Goal: Complete application form

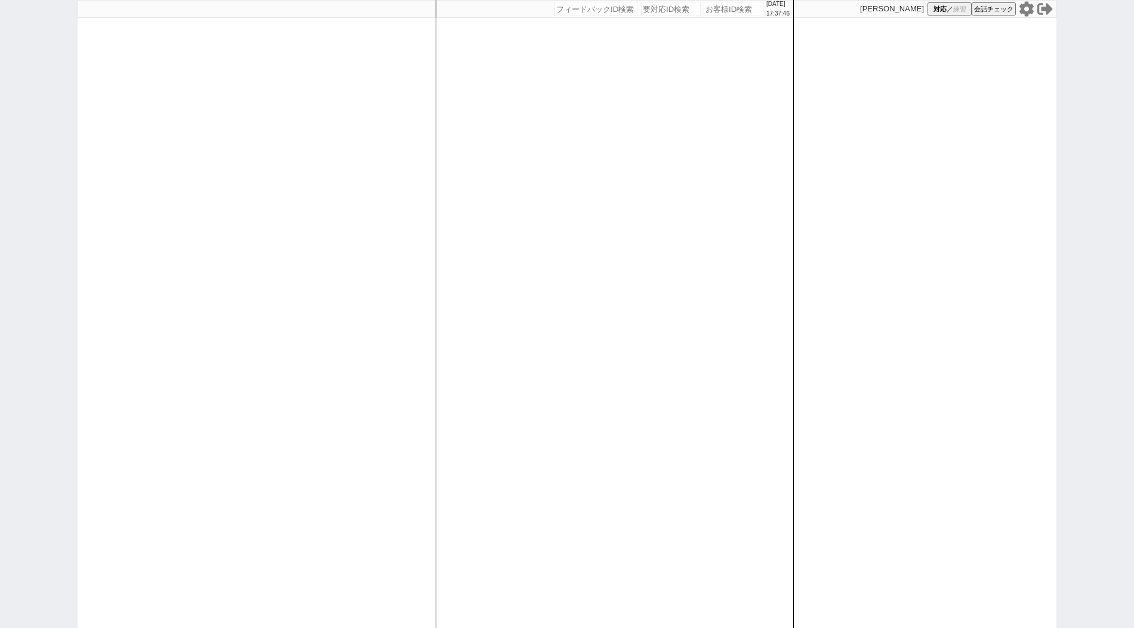
paste input "589202"
type input "589202"
select select "400"
select select
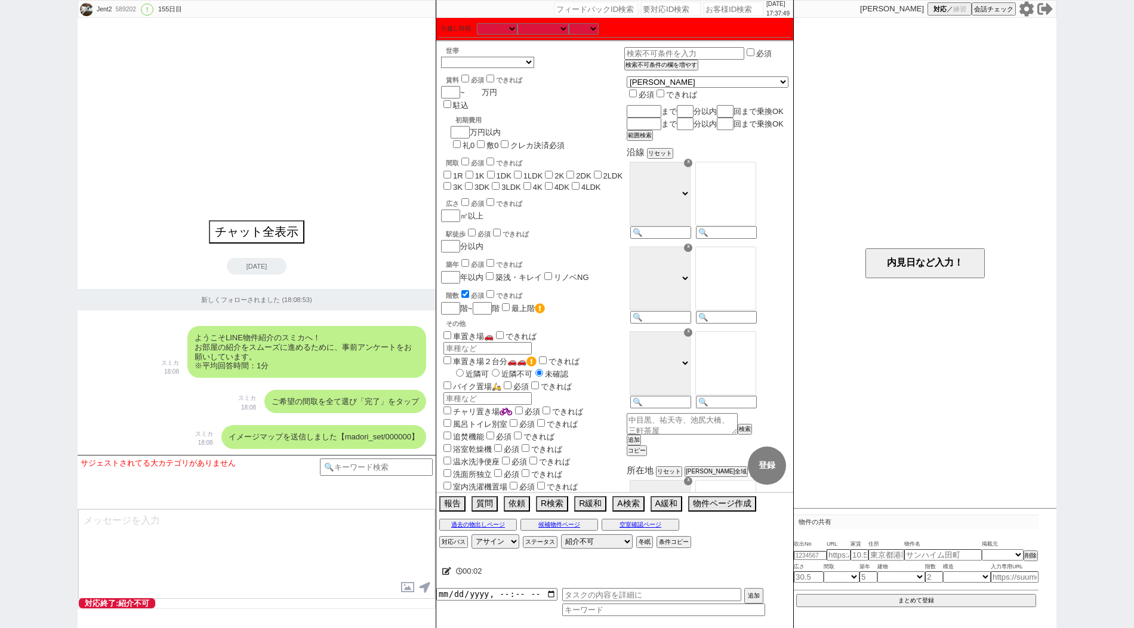
click at [480, 95] on input "number" at bounding box center [473, 92] width 17 height 10
type input "9"
checkbox input "false"
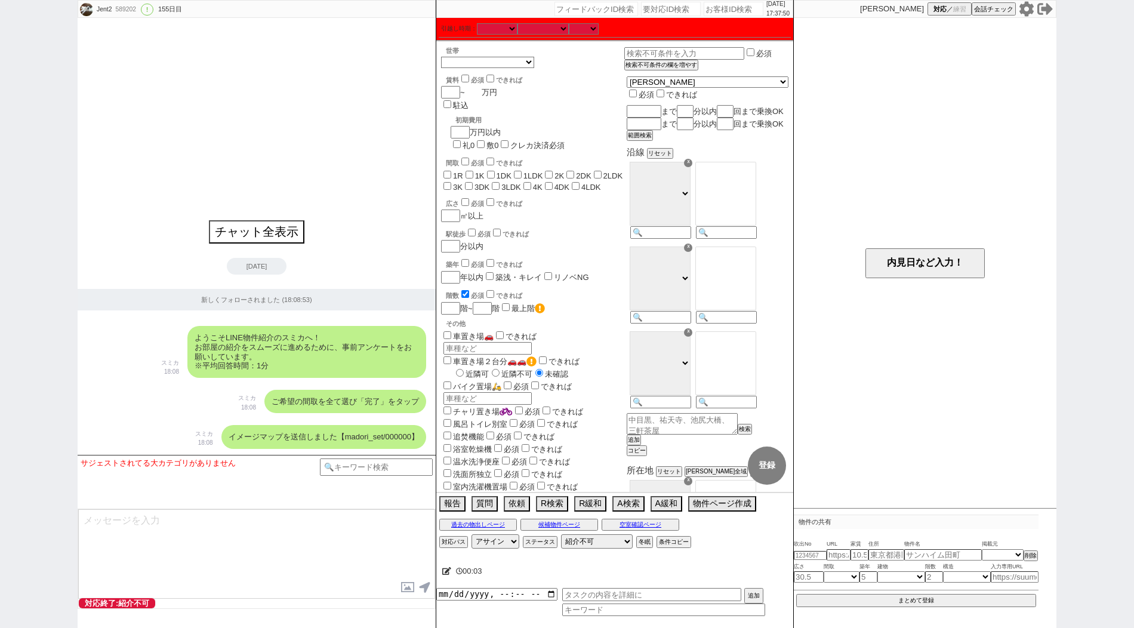
checkbox input "false"
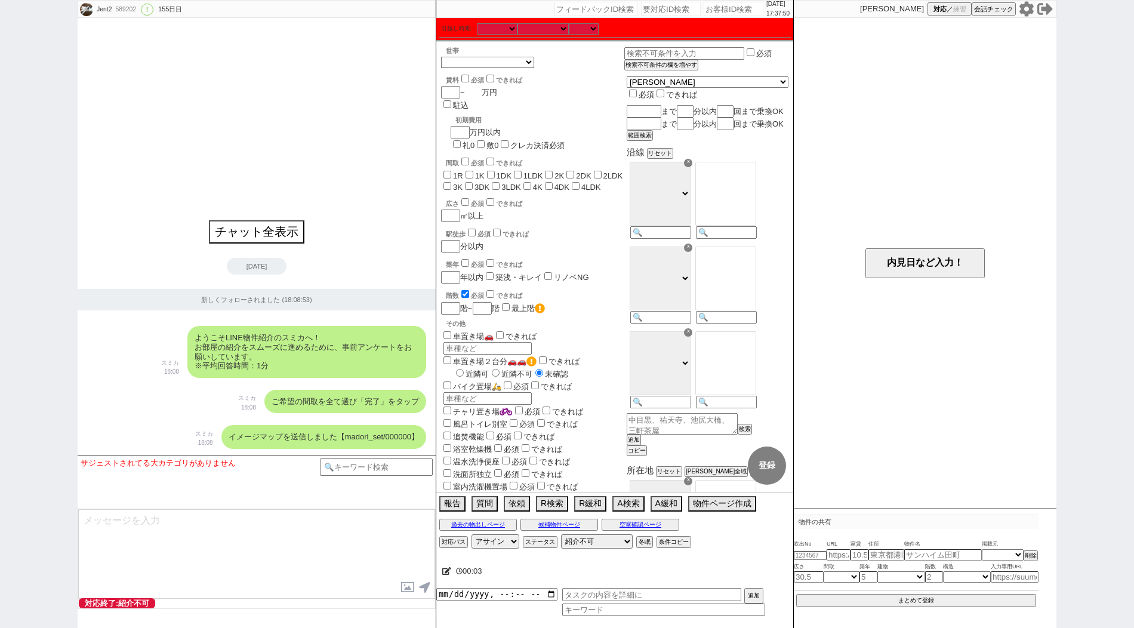
checkbox input "false"
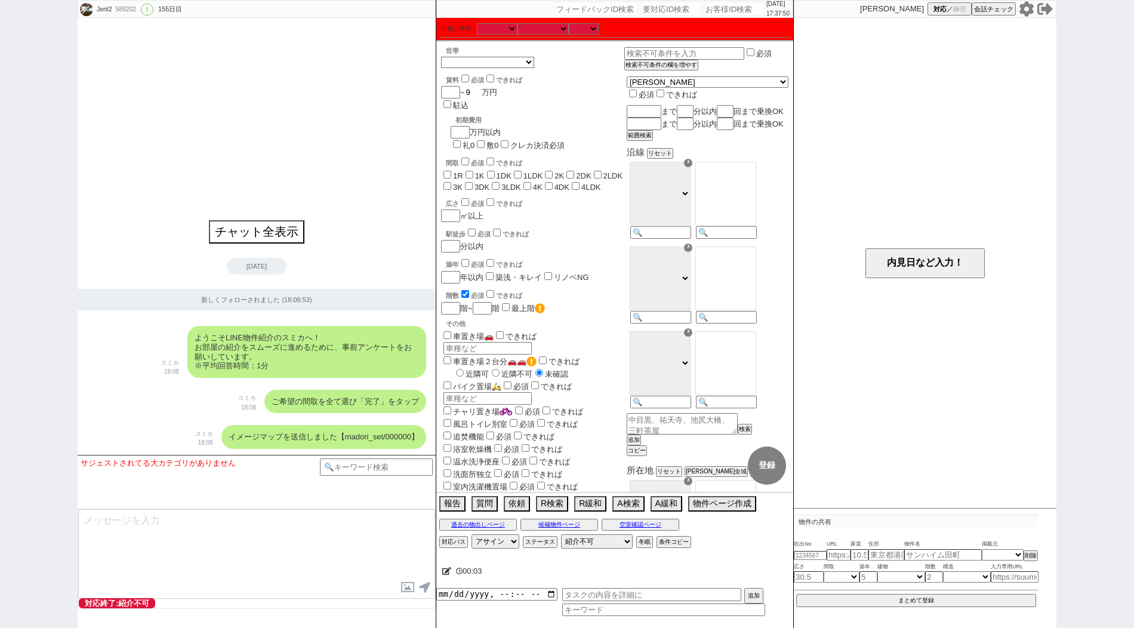
type input "99"
checkbox input "false"
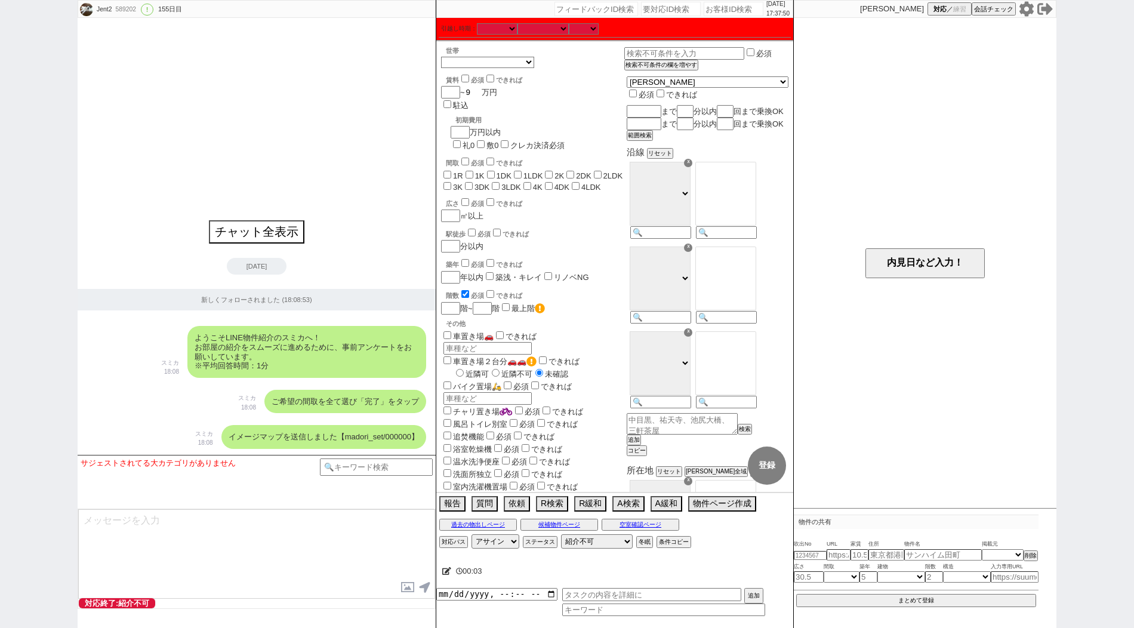
checkbox input "false"
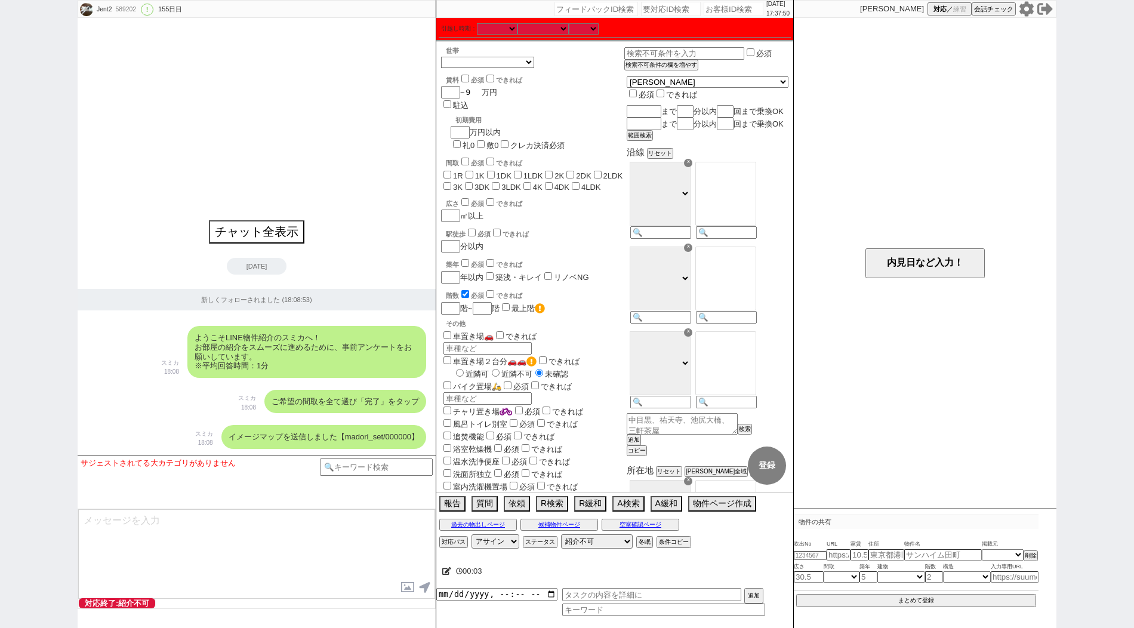
checkbox input "false"
type input "99"
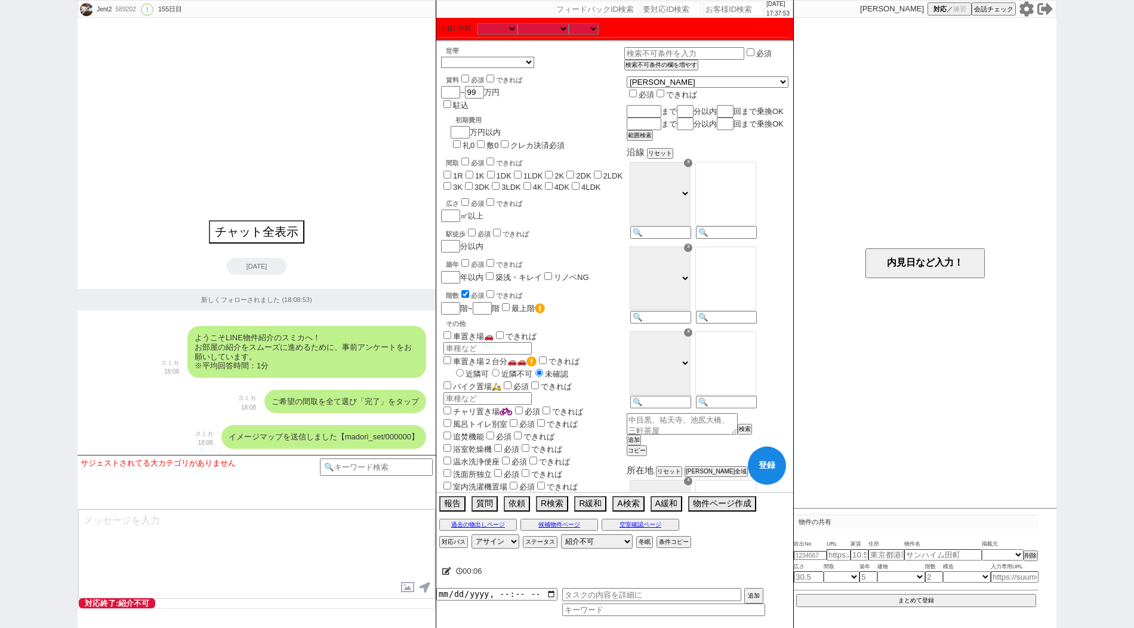
click at [458, 171] on label "1R" at bounding box center [458, 175] width 10 height 9
click at [451, 171] on input "1R" at bounding box center [447, 175] width 8 height 8
checkbox input "true"
checkbox input "false"
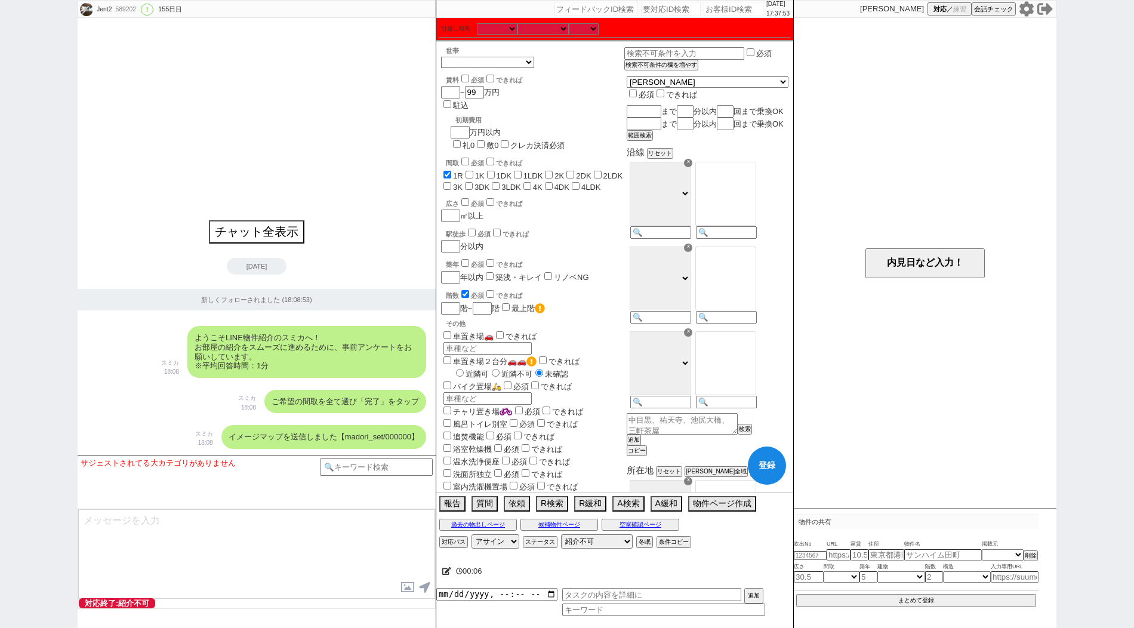
checkbox input "false"
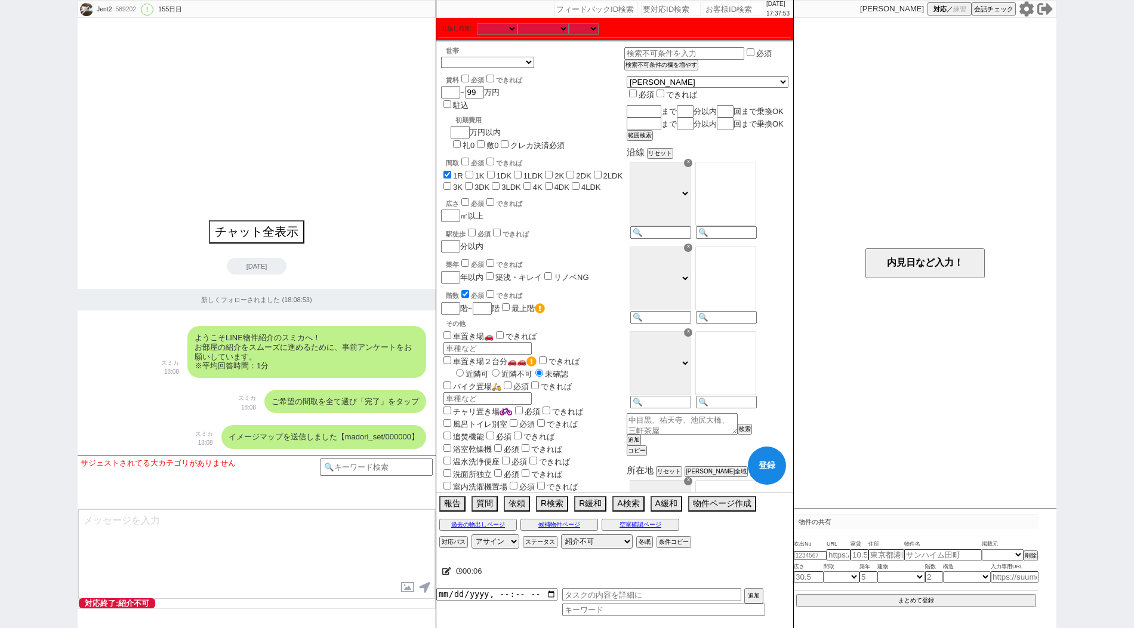
checkbox input "false"
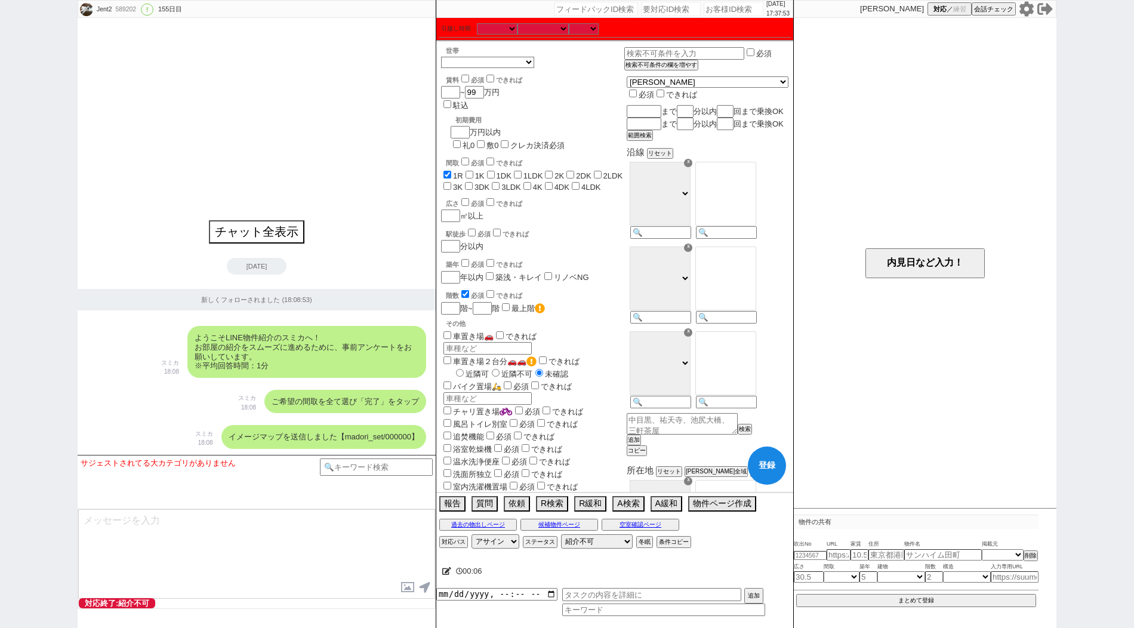
click at [472, 171] on input "1K" at bounding box center [469, 175] width 8 height 8
checkbox input "true"
checkbox input "false"
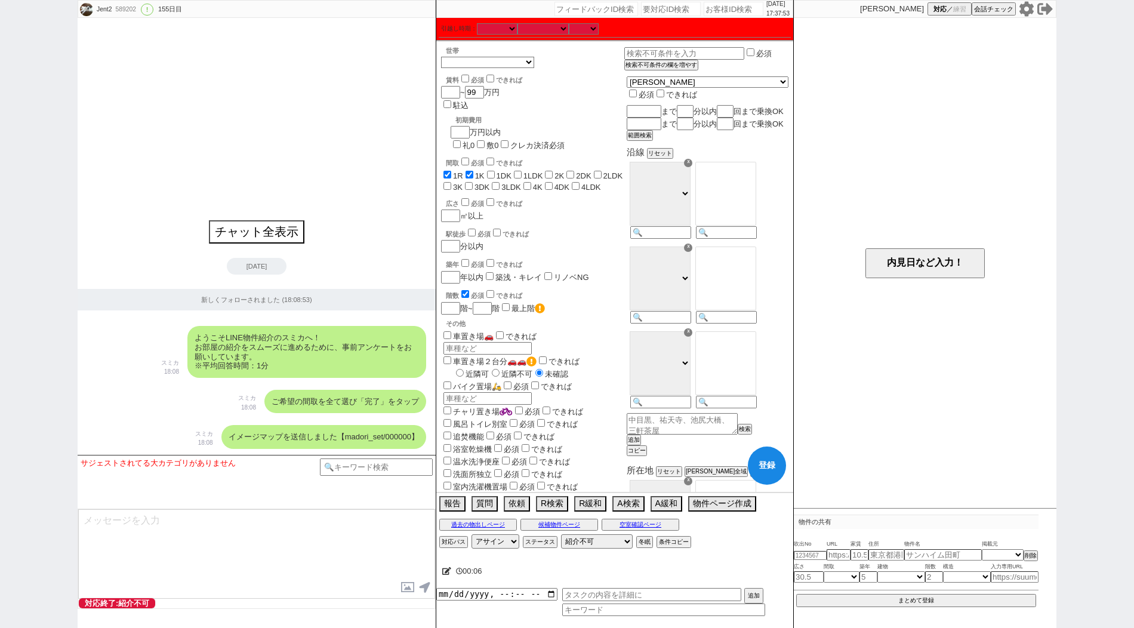
checkbox input "false"
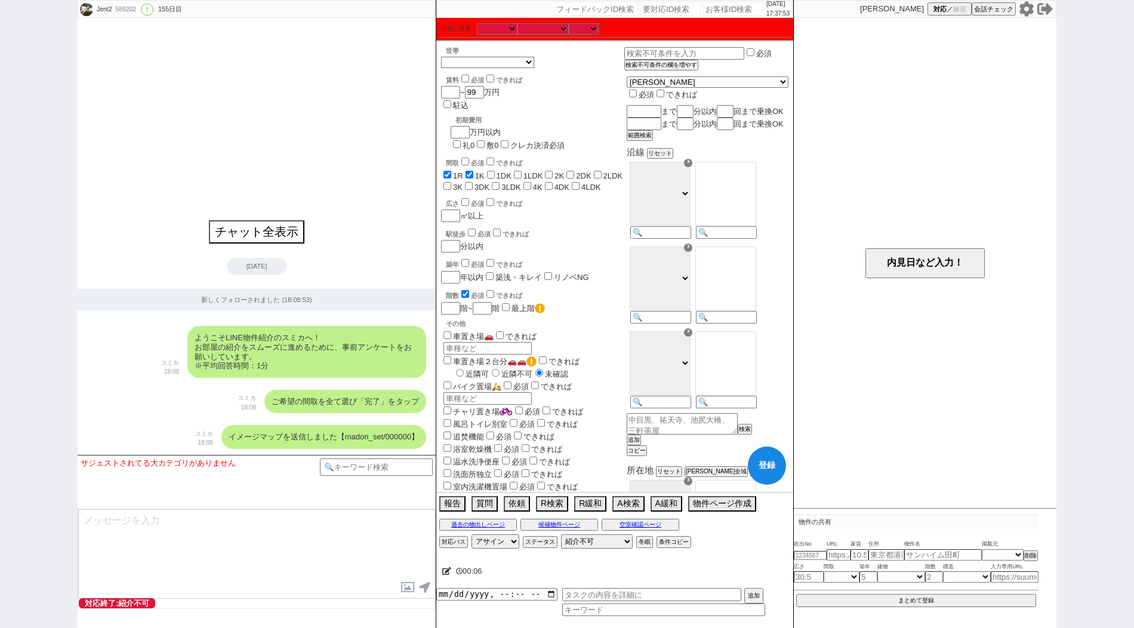
checkbox input "false"
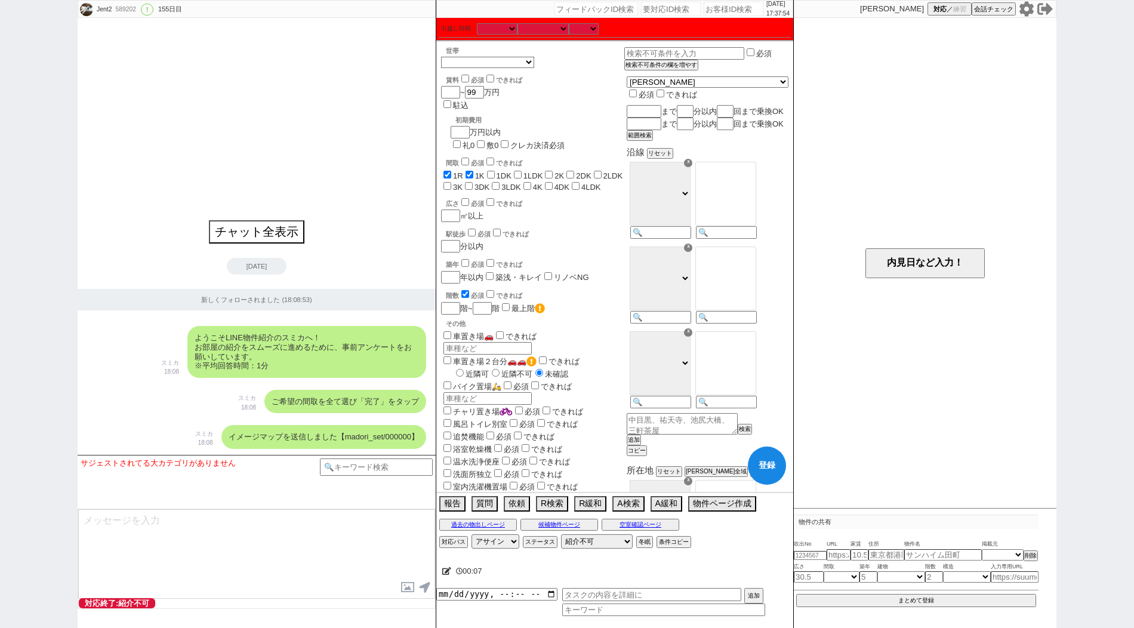
click at [495, 171] on input "1DK" at bounding box center [491, 175] width 8 height 8
checkbox input "true"
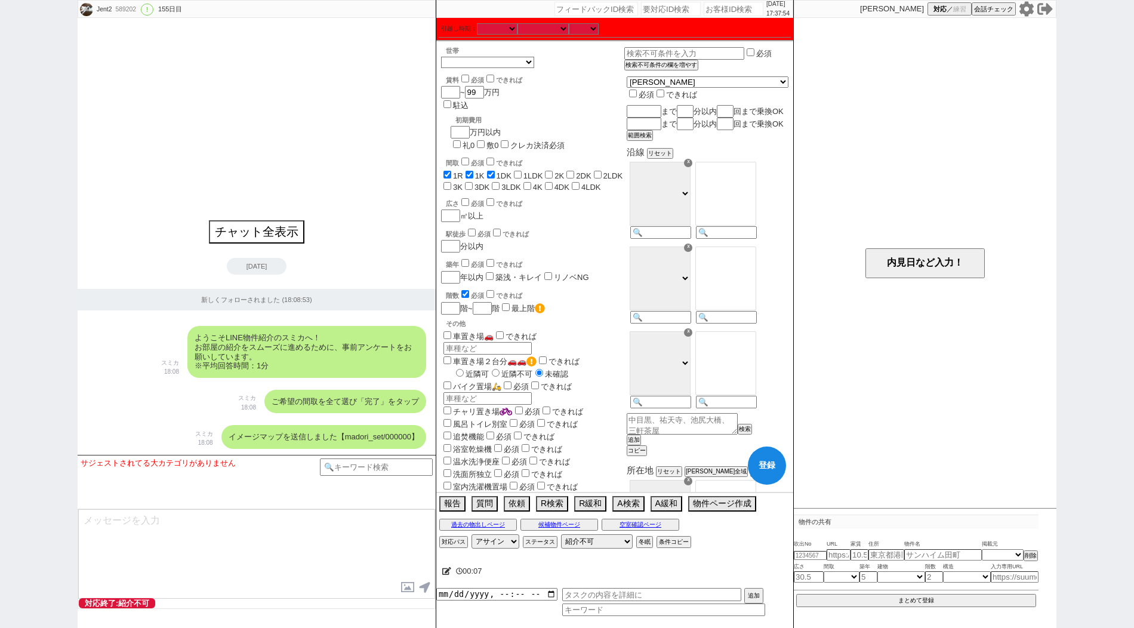
checkbox input "false"
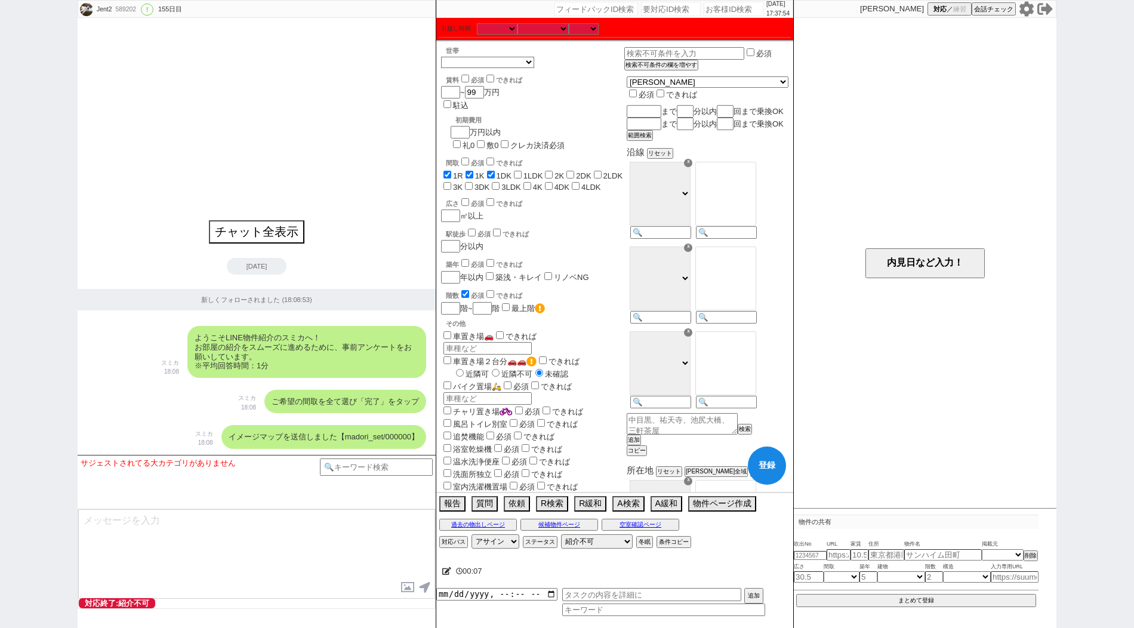
checkbox input "false"
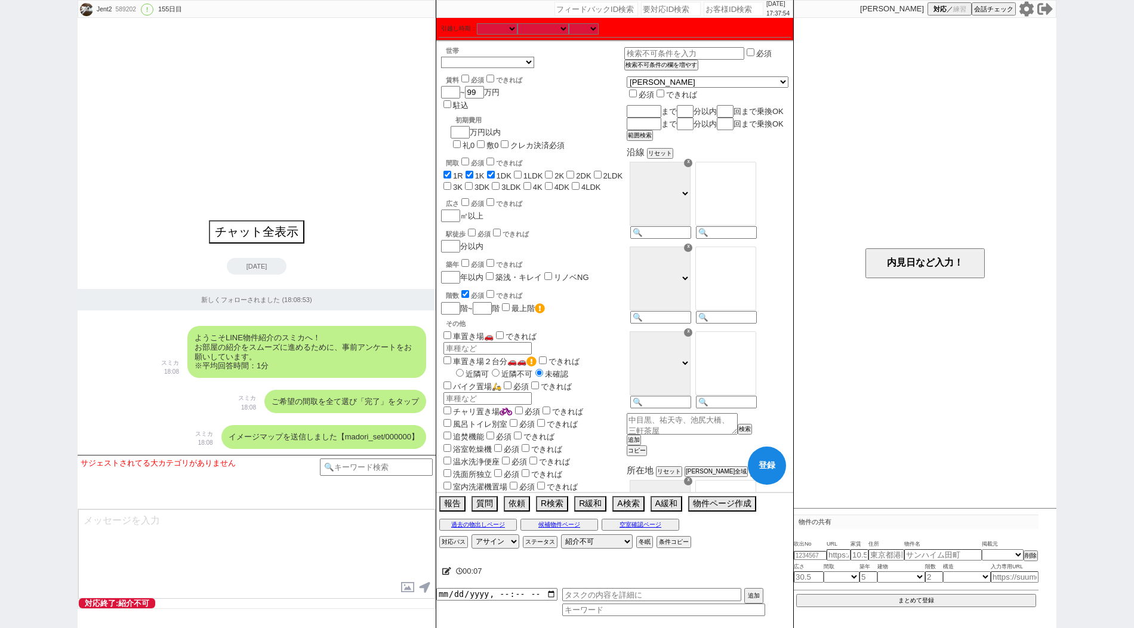
click at [532, 171] on label "1LDK" at bounding box center [533, 175] width 20 height 9
click at [521, 171] on input "1LDK" at bounding box center [518, 175] width 8 height 8
checkbox input "true"
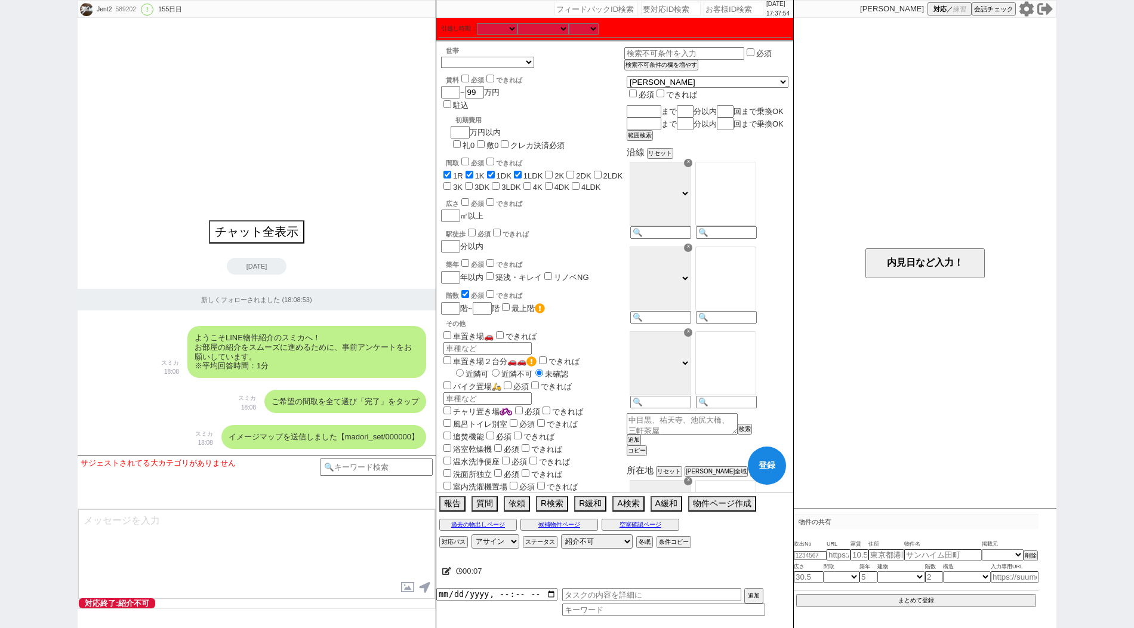
checkbox input "true"
checkbox input "false"
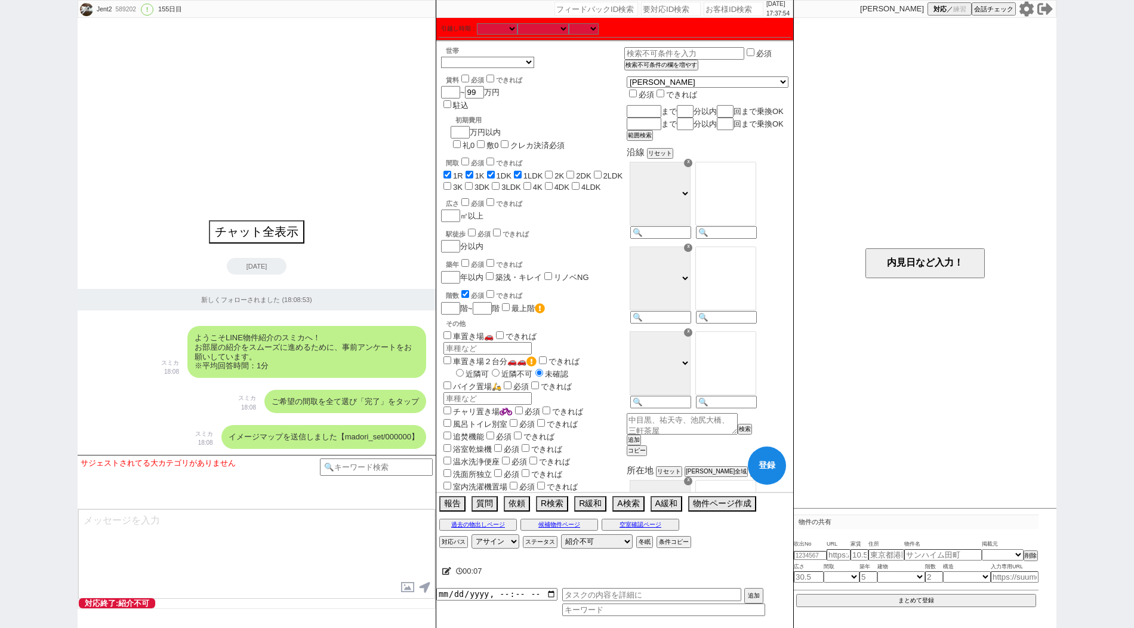
checkbox input "false"
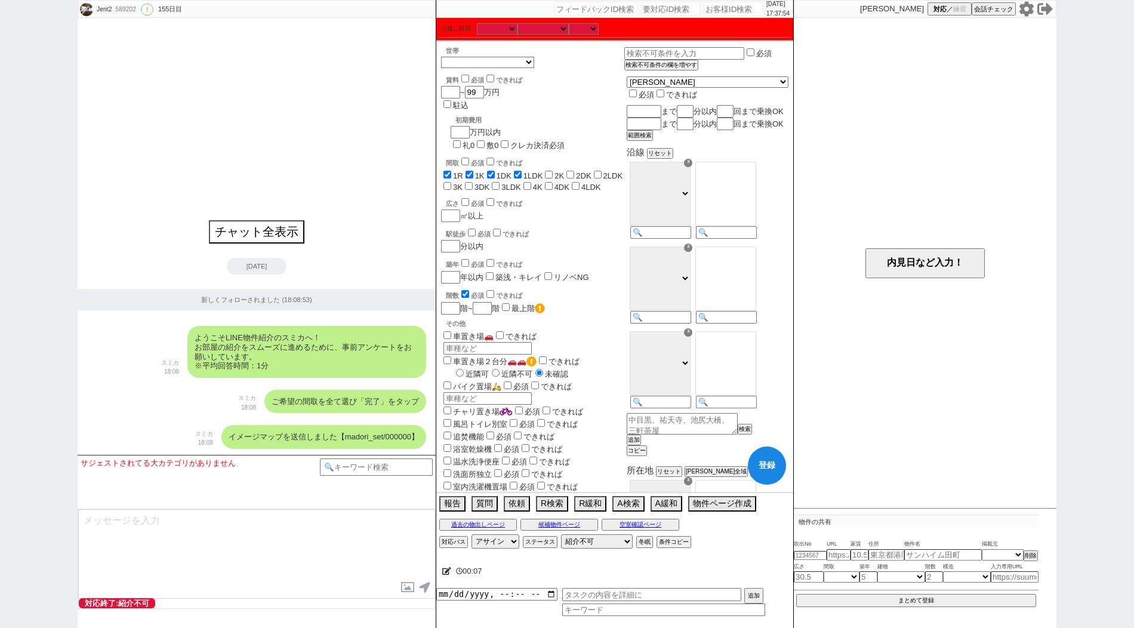
checkbox input "false"
click at [564, 171] on label "2K" at bounding box center [559, 175] width 10 height 9
click at [552, 171] on input "2K" at bounding box center [549, 175] width 8 height 8
checkbox input "true"
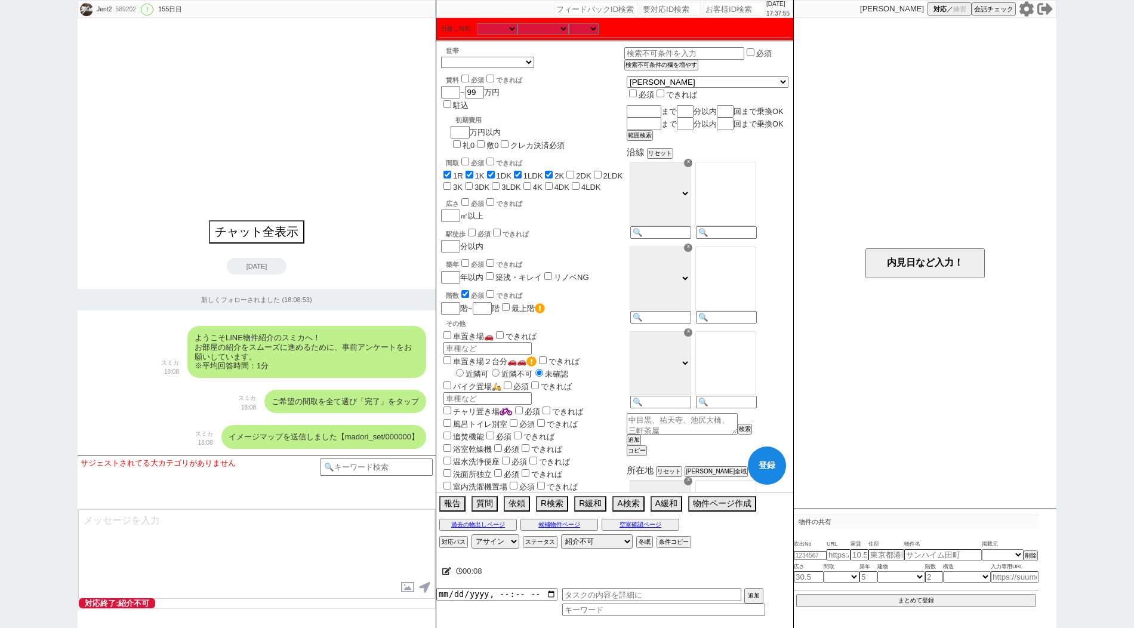
checkbox input "true"
checkbox input "false"
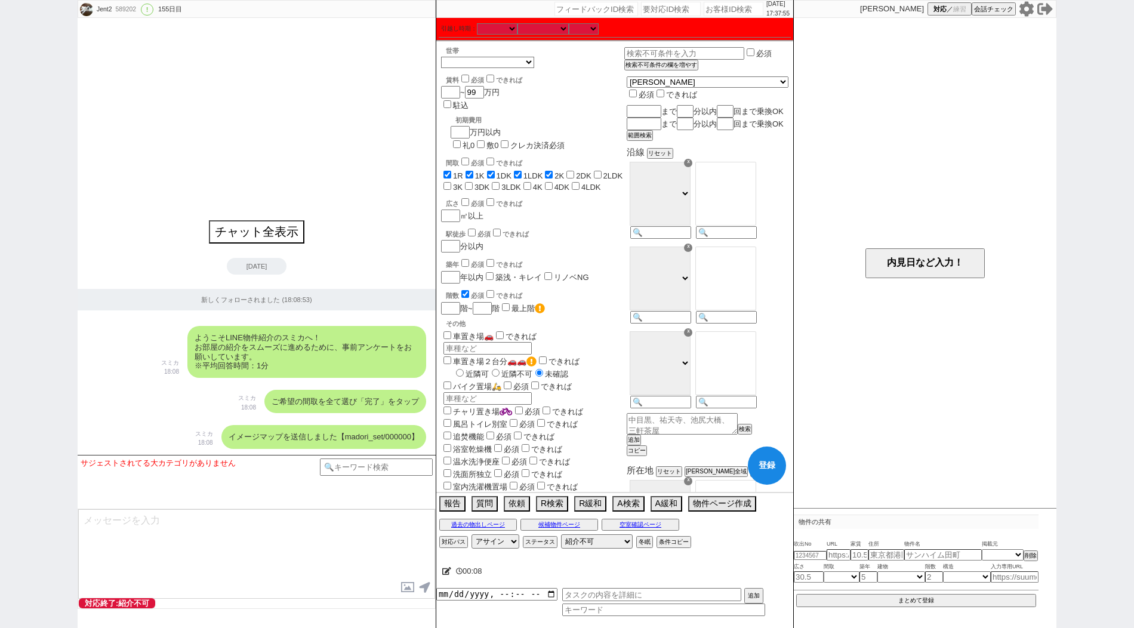
checkbox input "false"
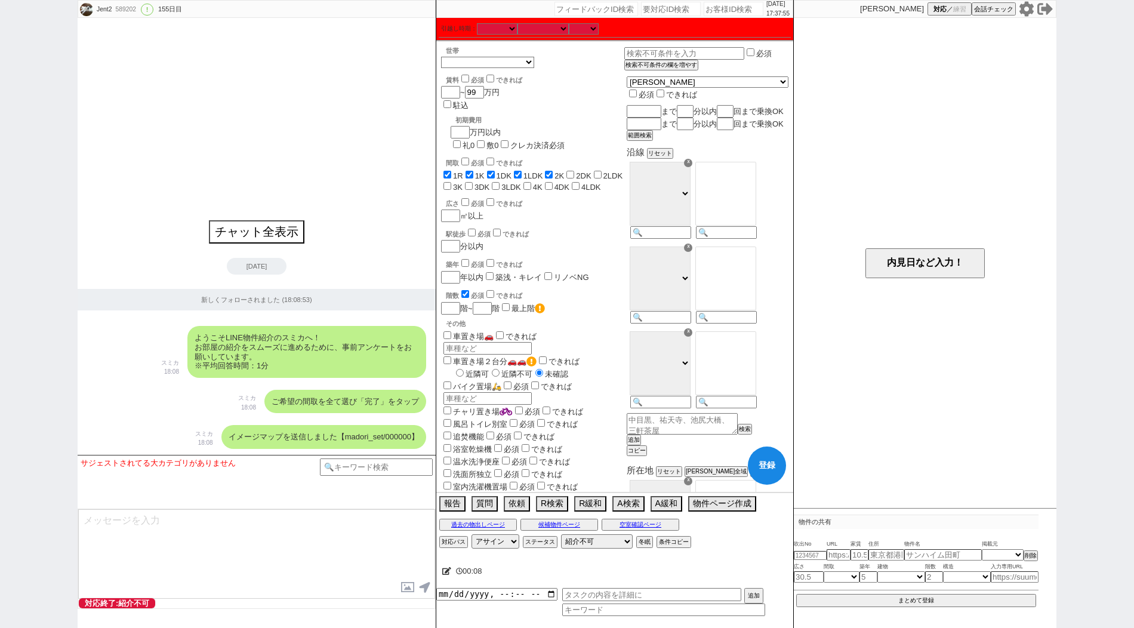
checkbox input "false"
click at [580, 171] on span "2DK" at bounding box center [577, 175] width 27 height 9
click at [601, 171] on input "2LDK" at bounding box center [598, 175] width 8 height 8
checkbox input "true"
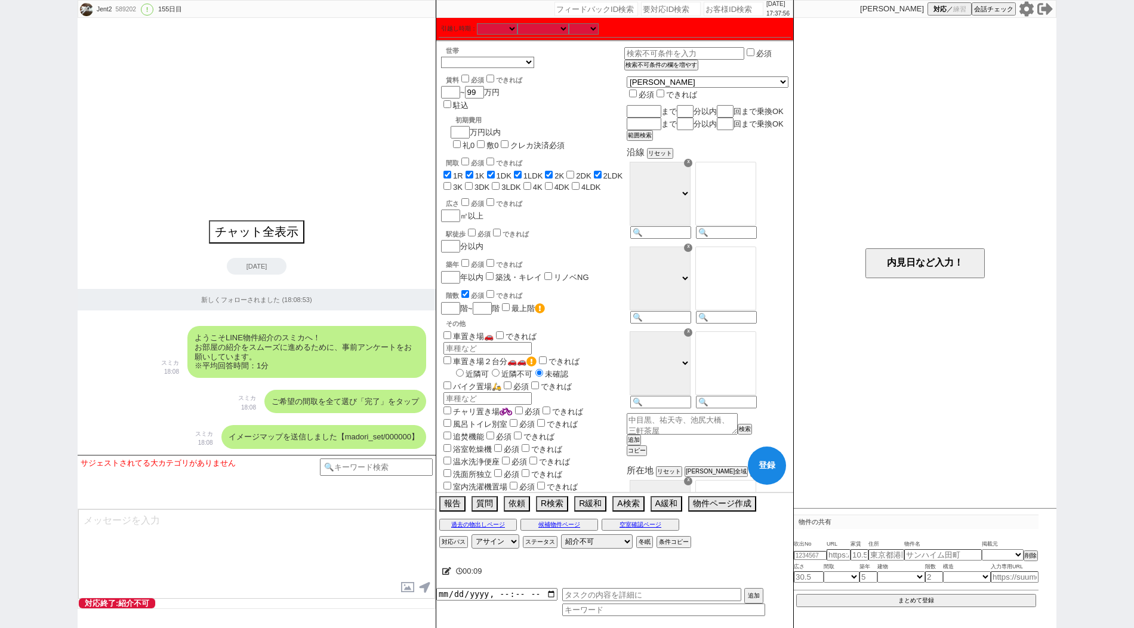
checkbox input "true"
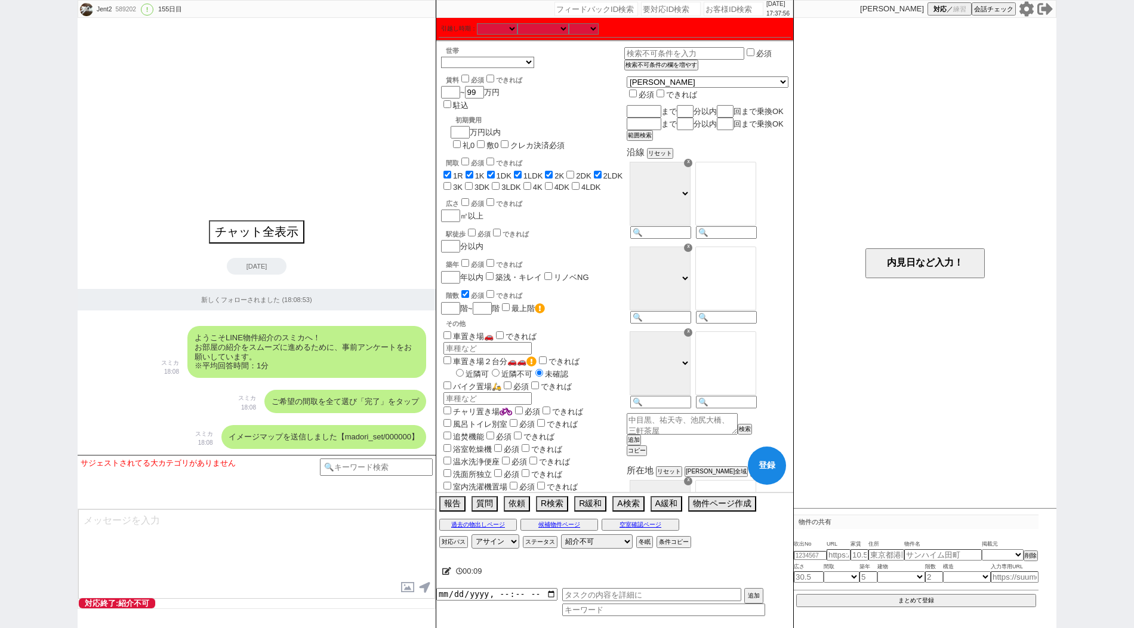
checkbox input "false"
checkbox input "true"
checkbox input "false"
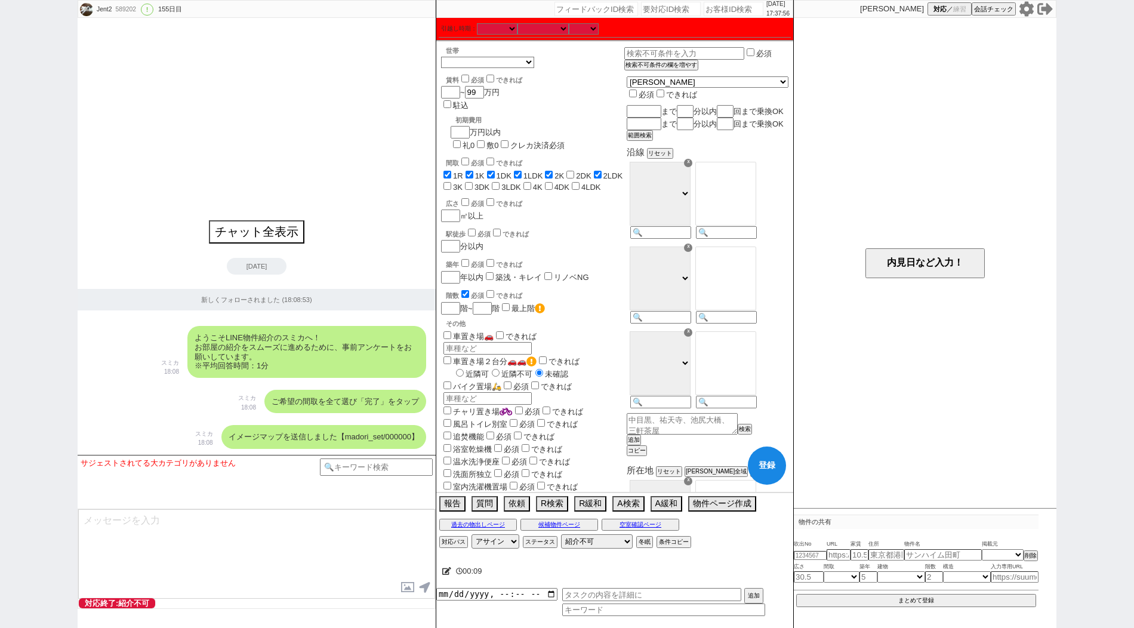
checkbox input "false"
click at [574, 171] on input "2DK" at bounding box center [570, 175] width 8 height 8
checkbox input "true"
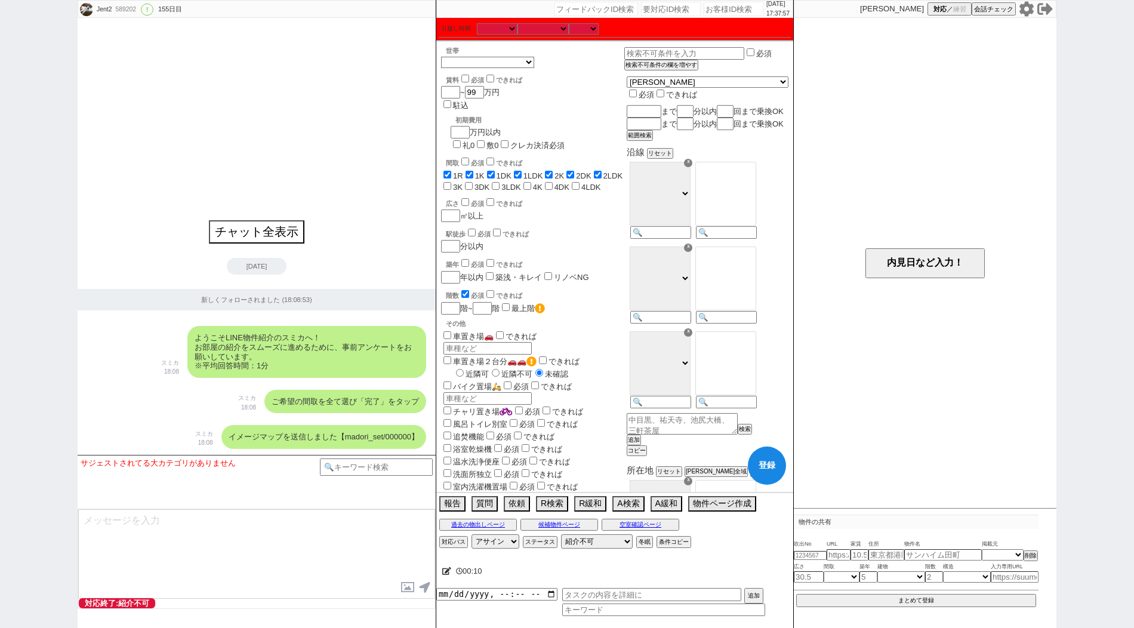
checkbox input "true"
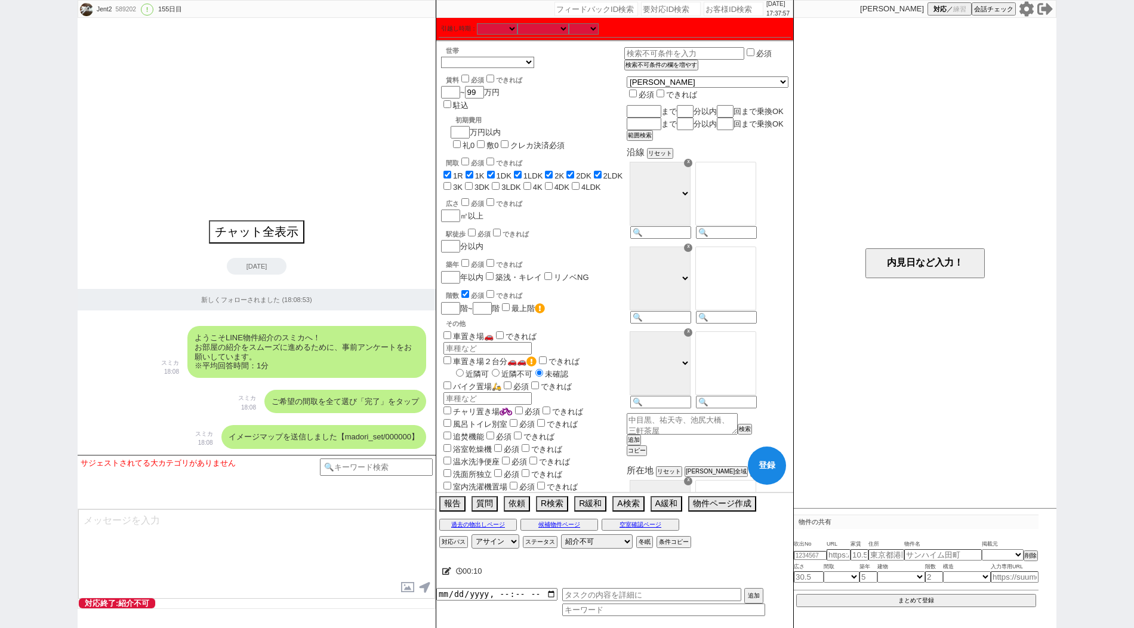
checkbox input "true"
checkbox input "false"
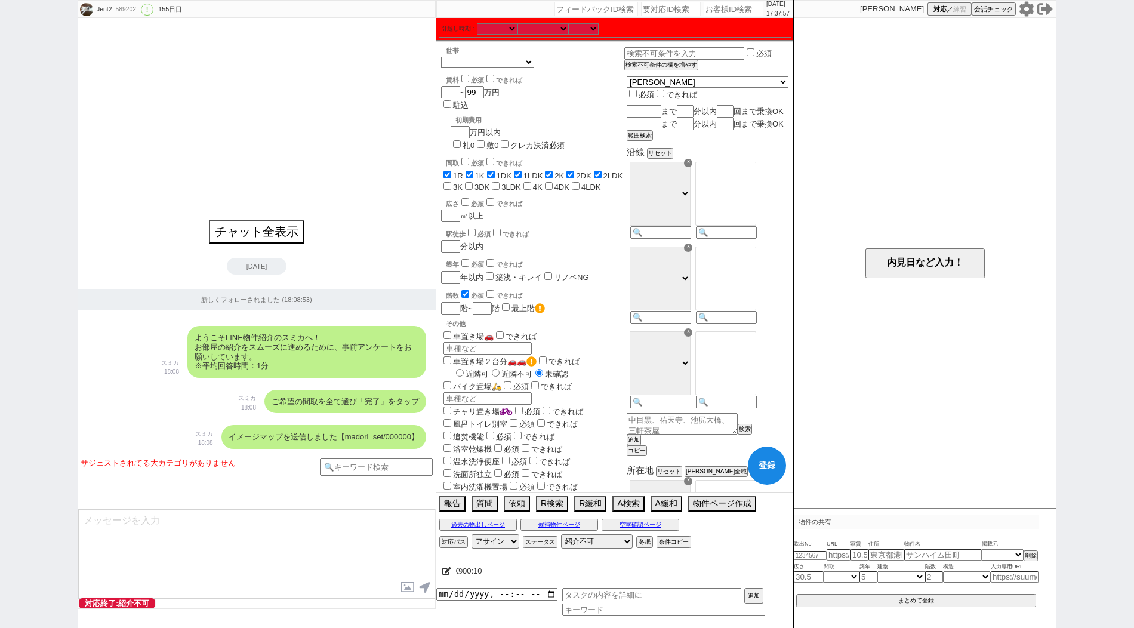
checkbox input "false"
click at [451, 182] on input "3K" at bounding box center [447, 186] width 8 height 8
checkbox input "true"
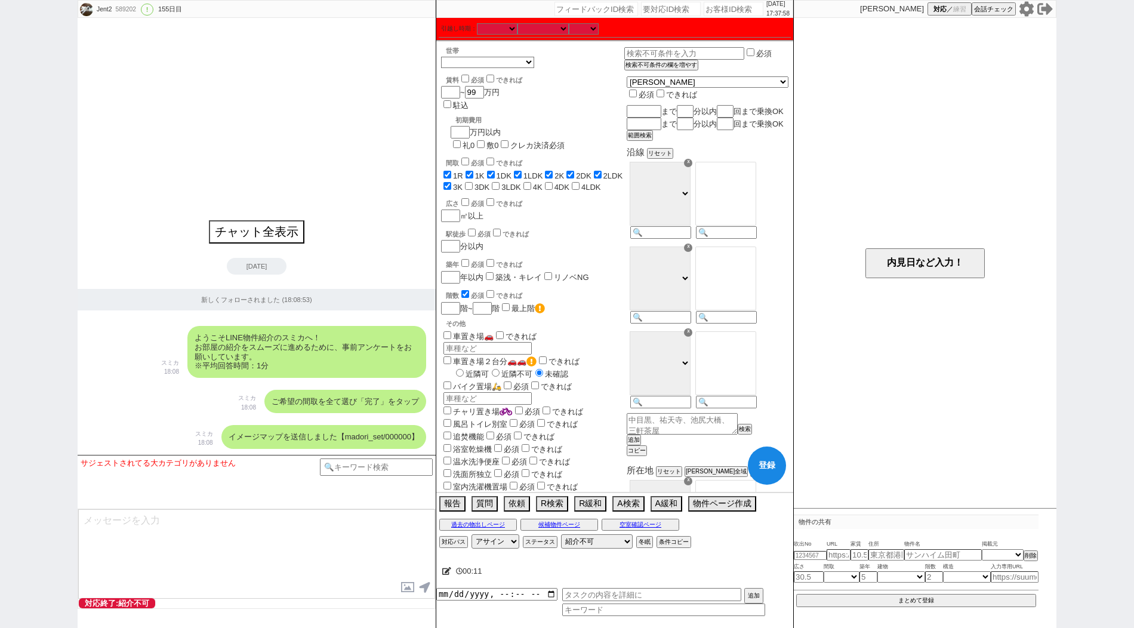
checkbox input "true"
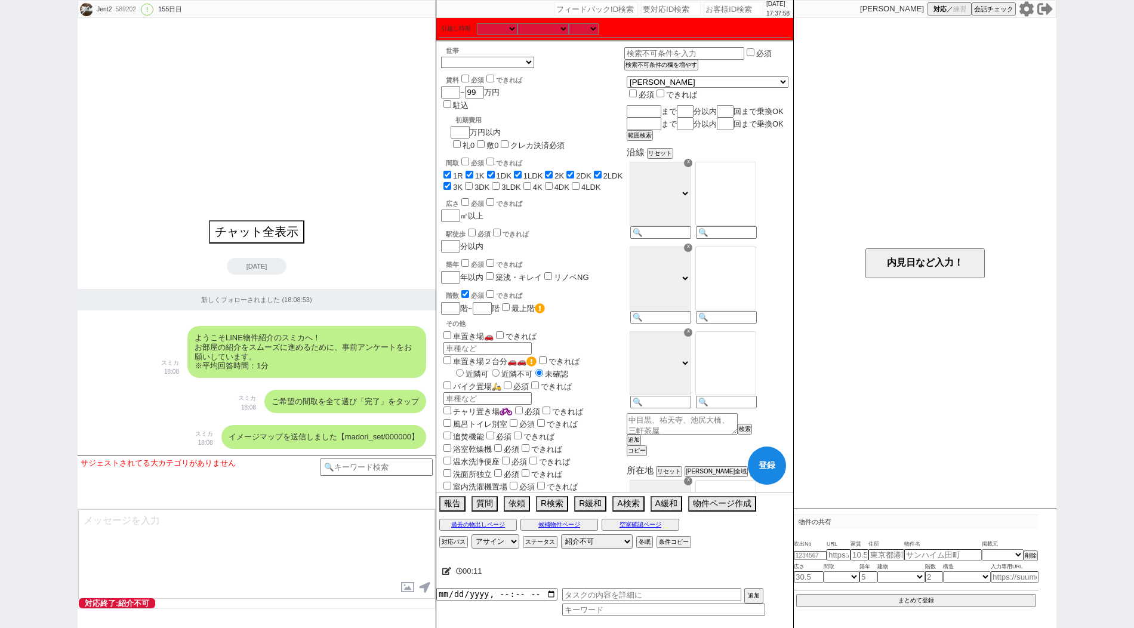
checkbox input "true"
checkbox input "false"
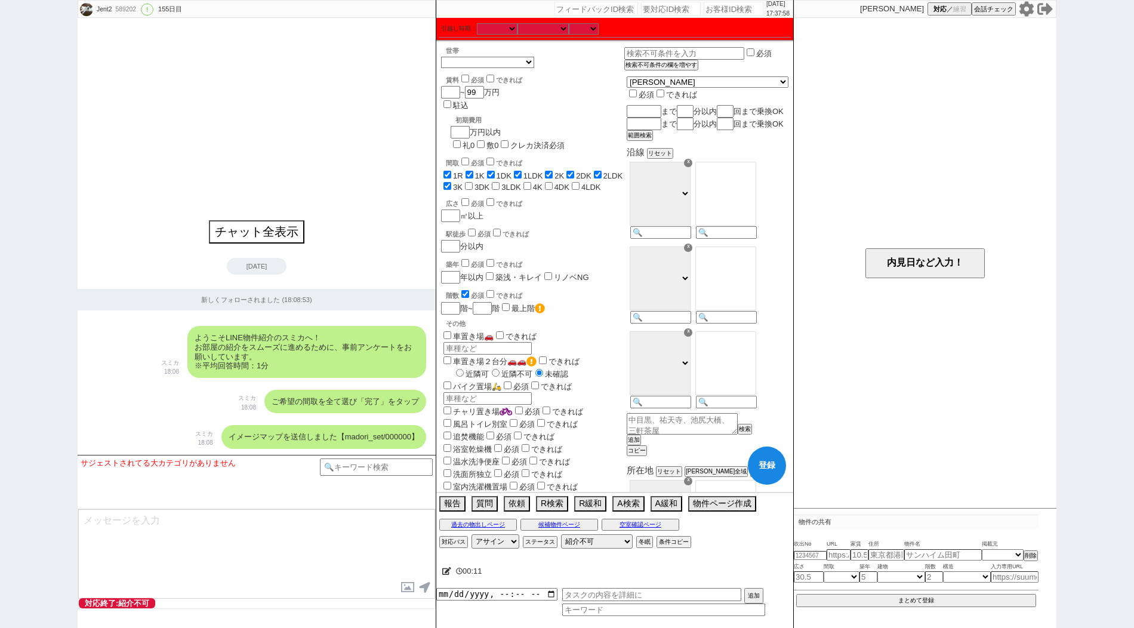
checkbox input "false"
click at [465, 182] on input "3DK" at bounding box center [469, 186] width 8 height 8
checkbox input "true"
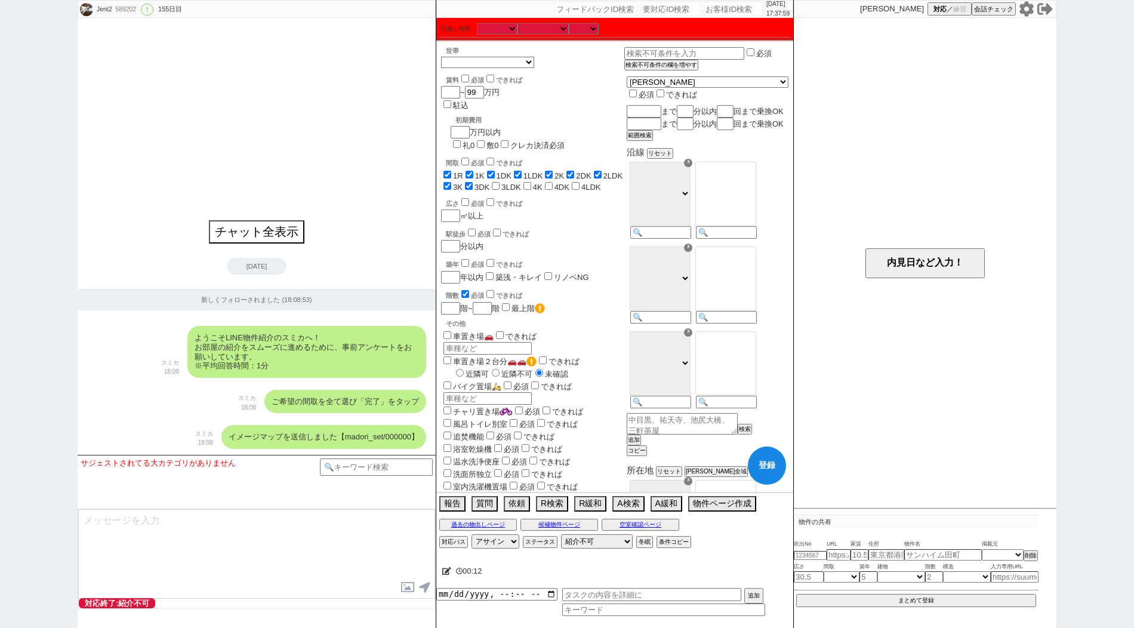
checkbox input "true"
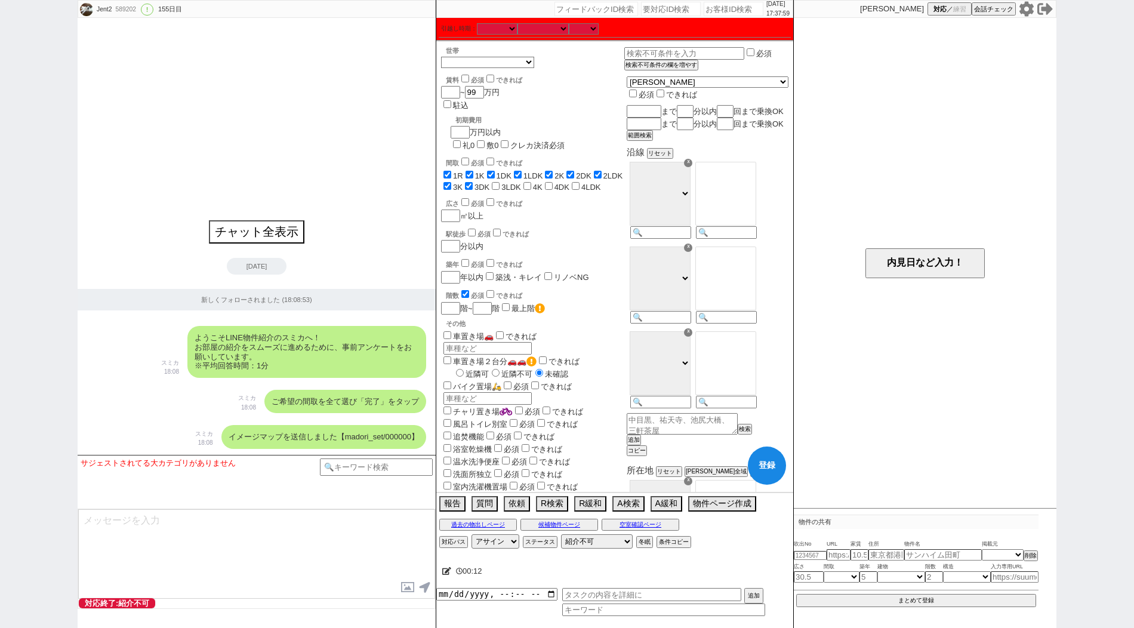
checkbox input "true"
checkbox input "false"
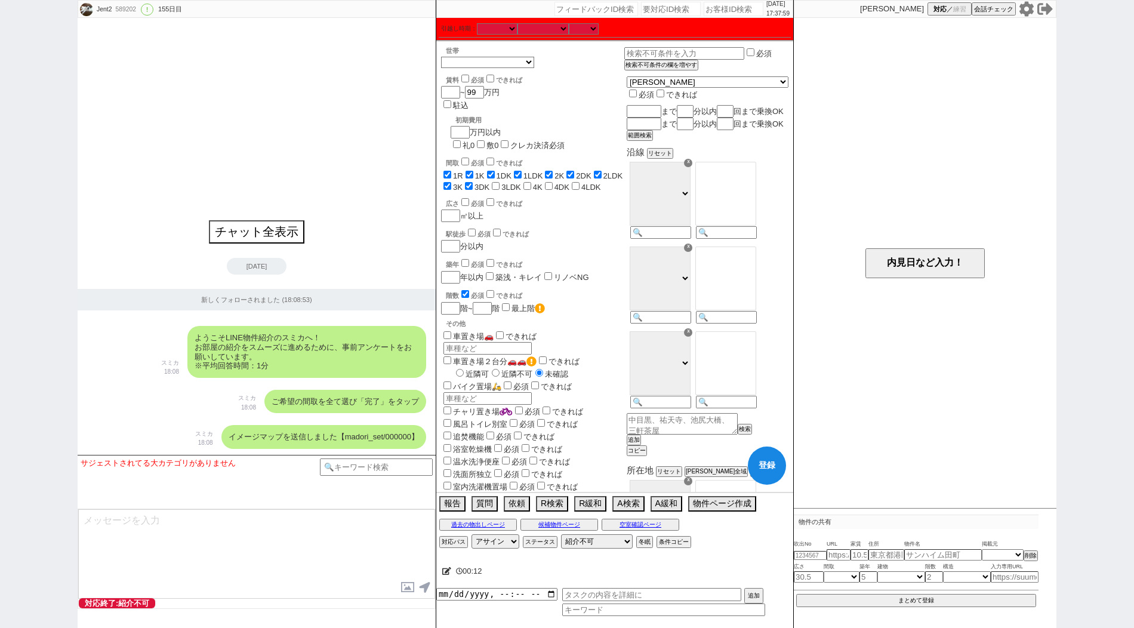
checkbox input "false"
click at [492, 182] on input "3LDK" at bounding box center [496, 186] width 8 height 8
checkbox input "true"
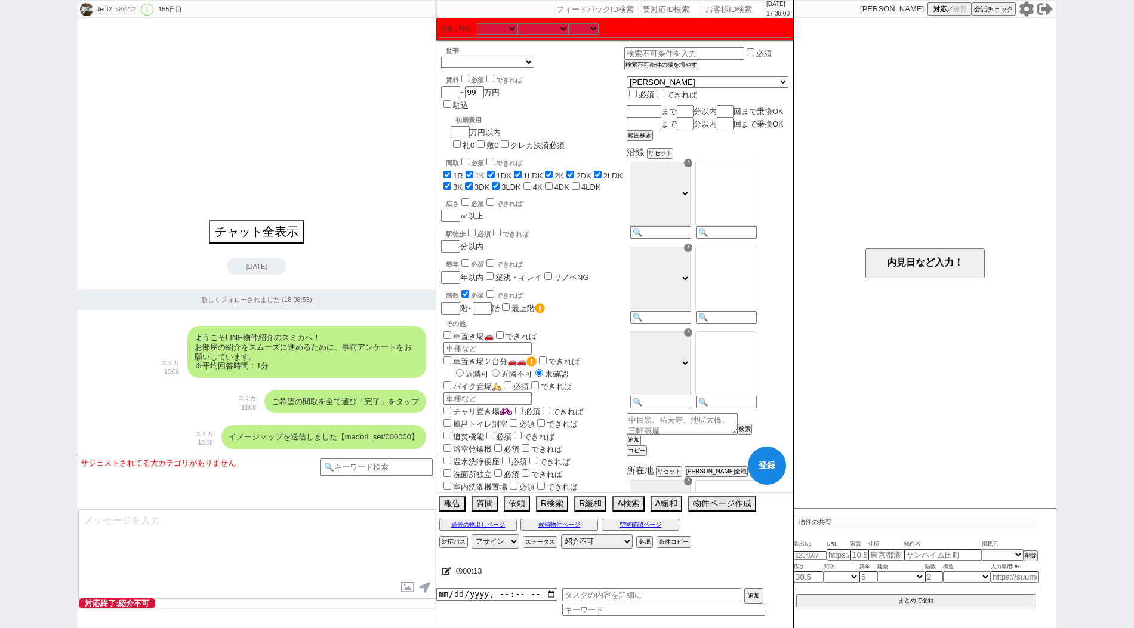
checkbox input "true"
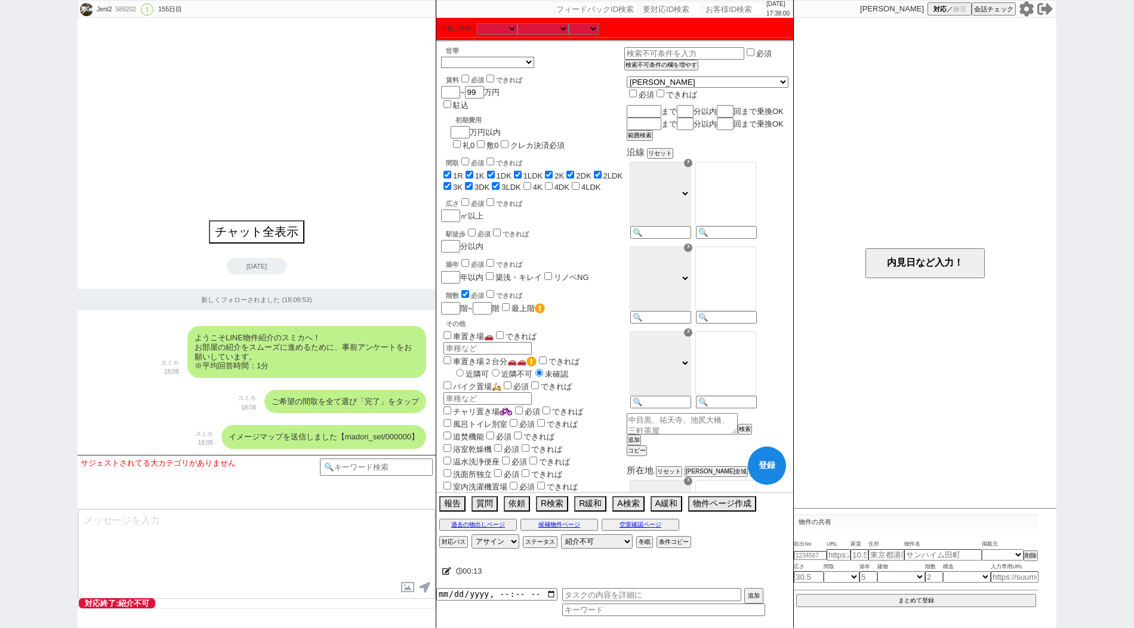
checkbox input "true"
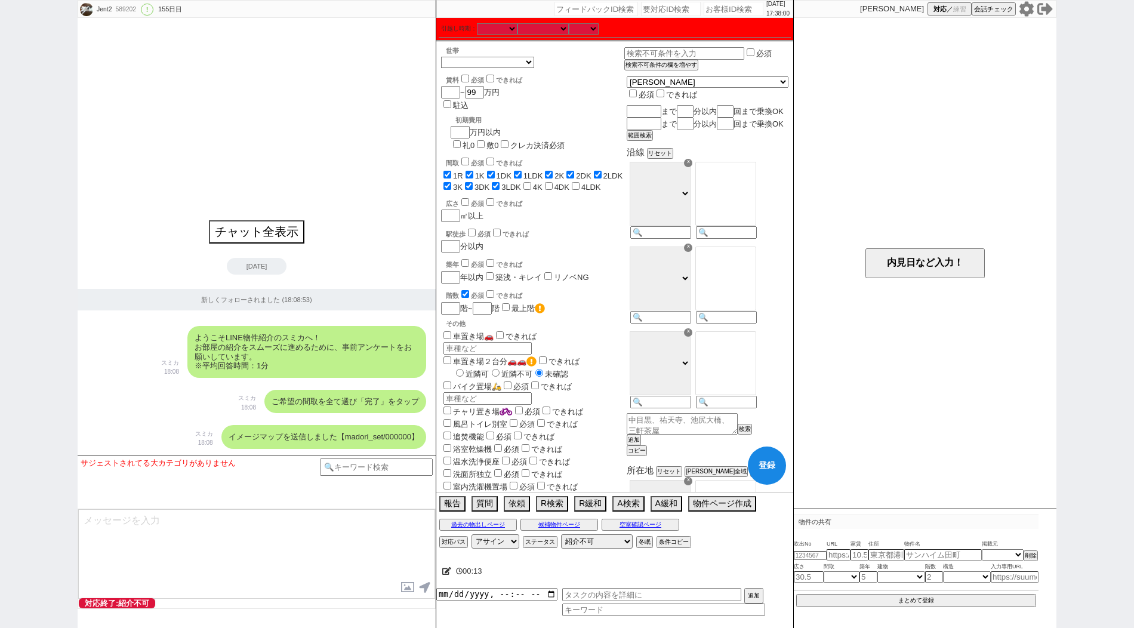
checkbox input "false"
click at [509, 156] on div "間取 必須 できれば 1R 1K 1DK 1LDK 2K 2DK 2LDK 3K 3DK 3LDK 4K 4DK 4LDK" at bounding box center [532, 174] width 183 height 36
click at [523, 182] on input "4K" at bounding box center [527, 186] width 8 height 8
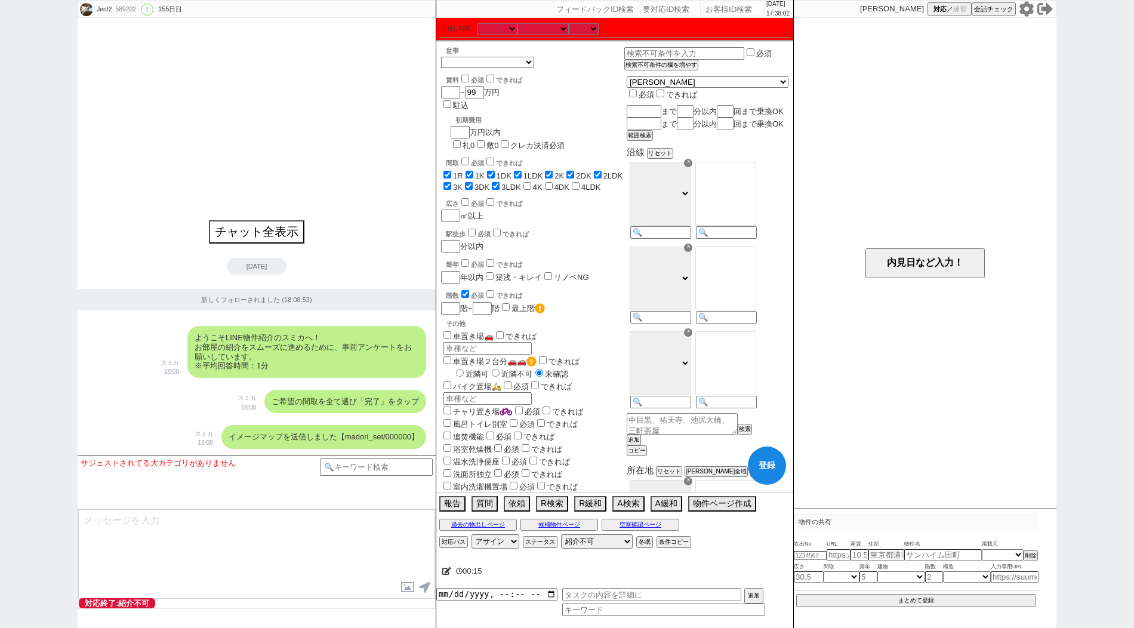
checkbox input "true"
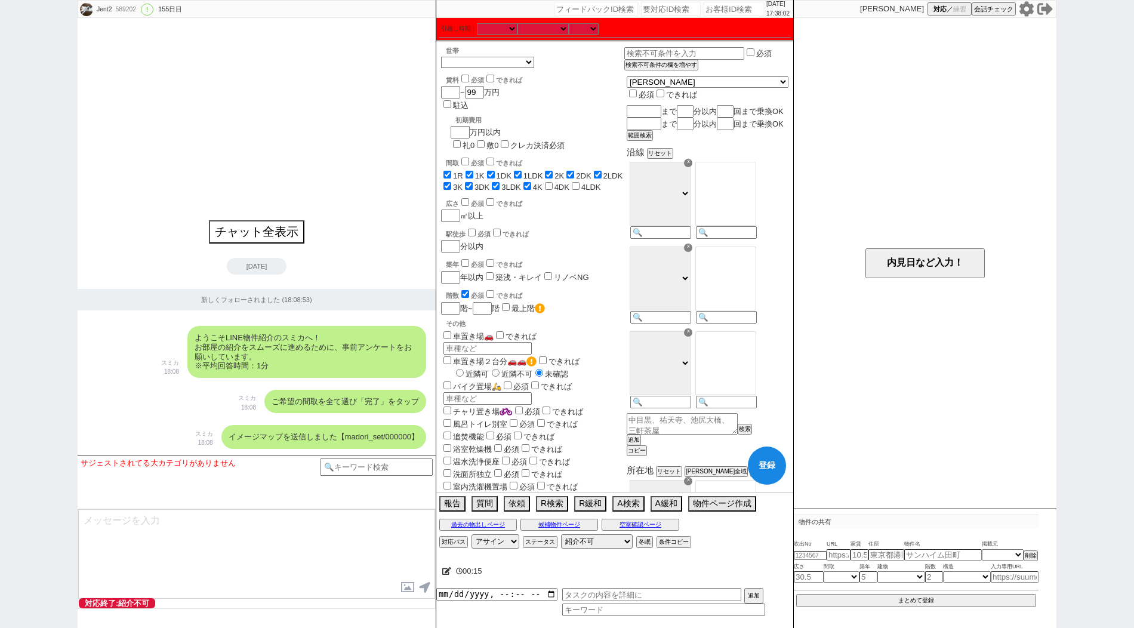
checkbox input "true"
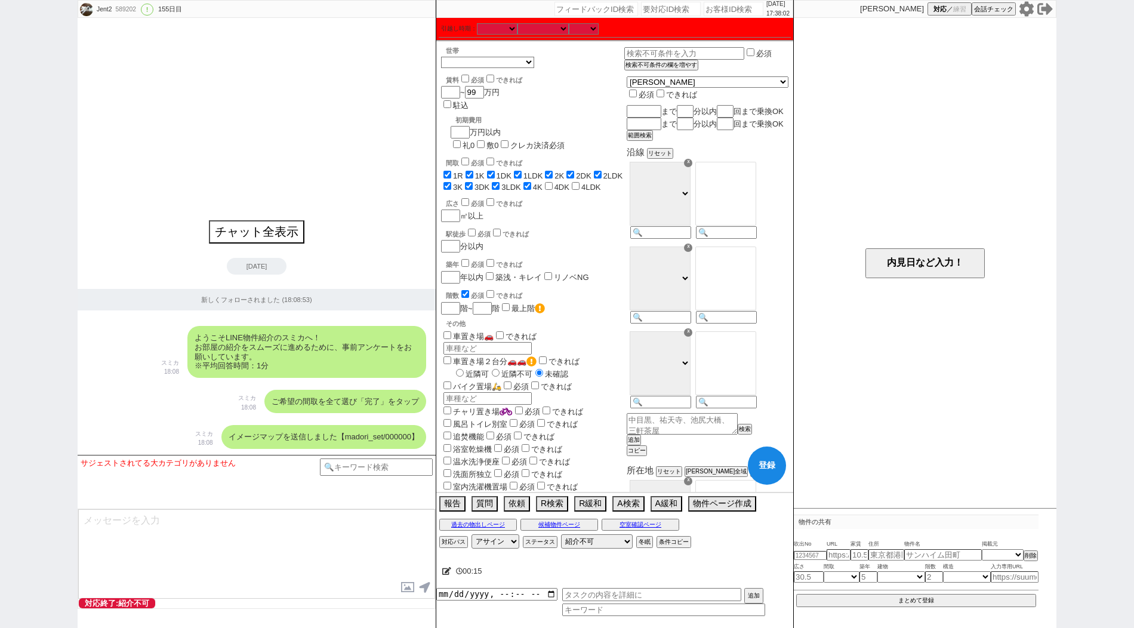
checkbox input "true"
checkbox input "false"
click at [545, 182] on input "4DK" at bounding box center [549, 186] width 8 height 8
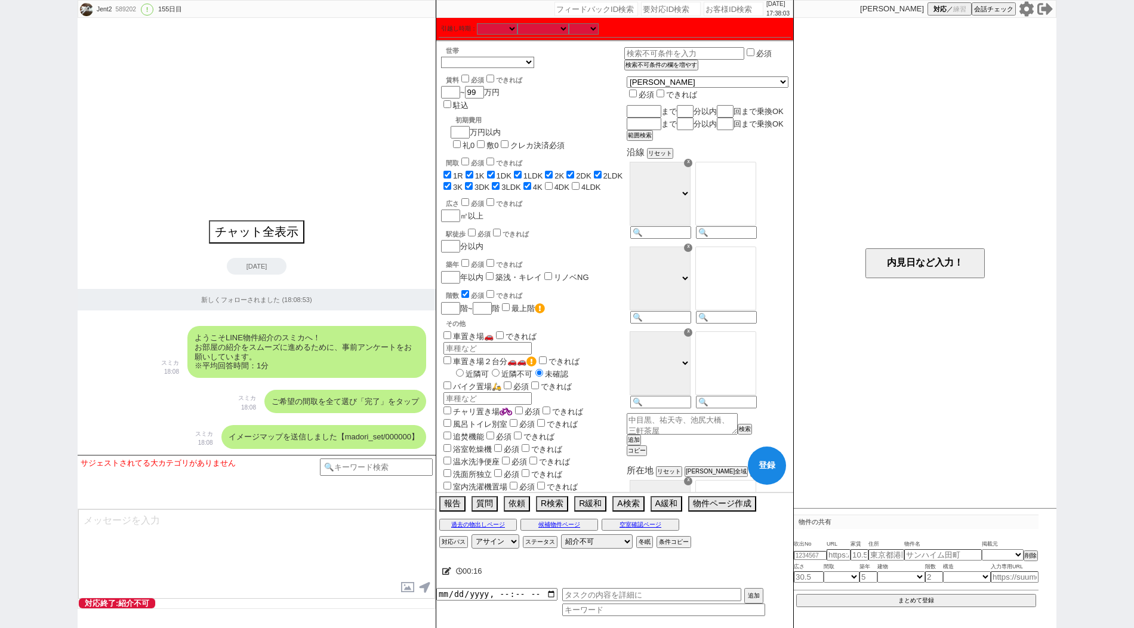
checkbox input "true"
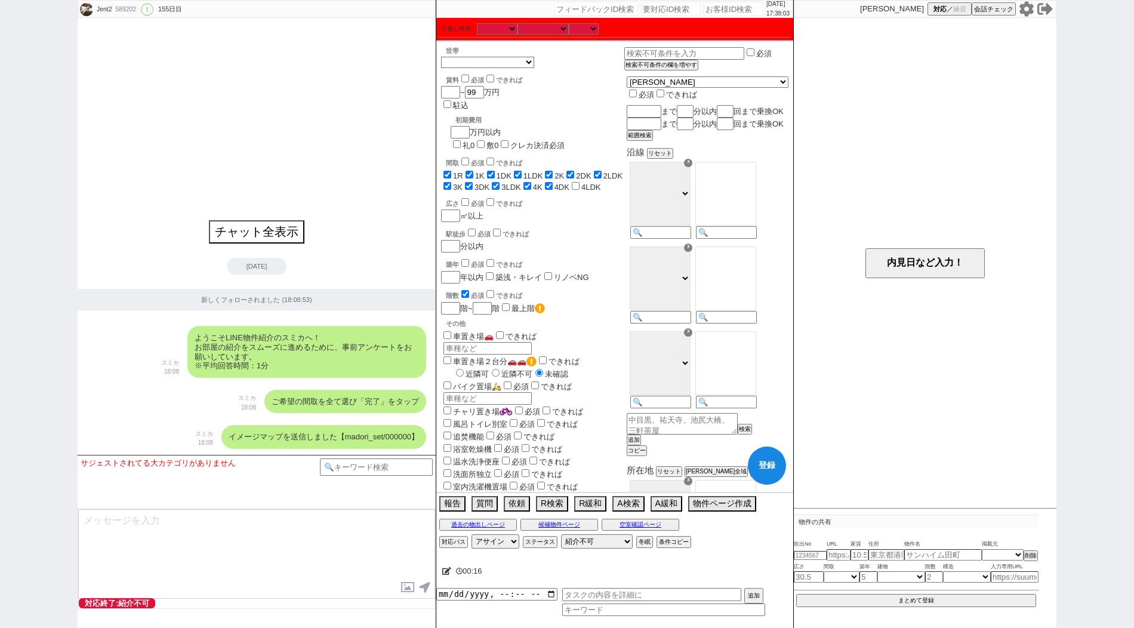
checkbox input "true"
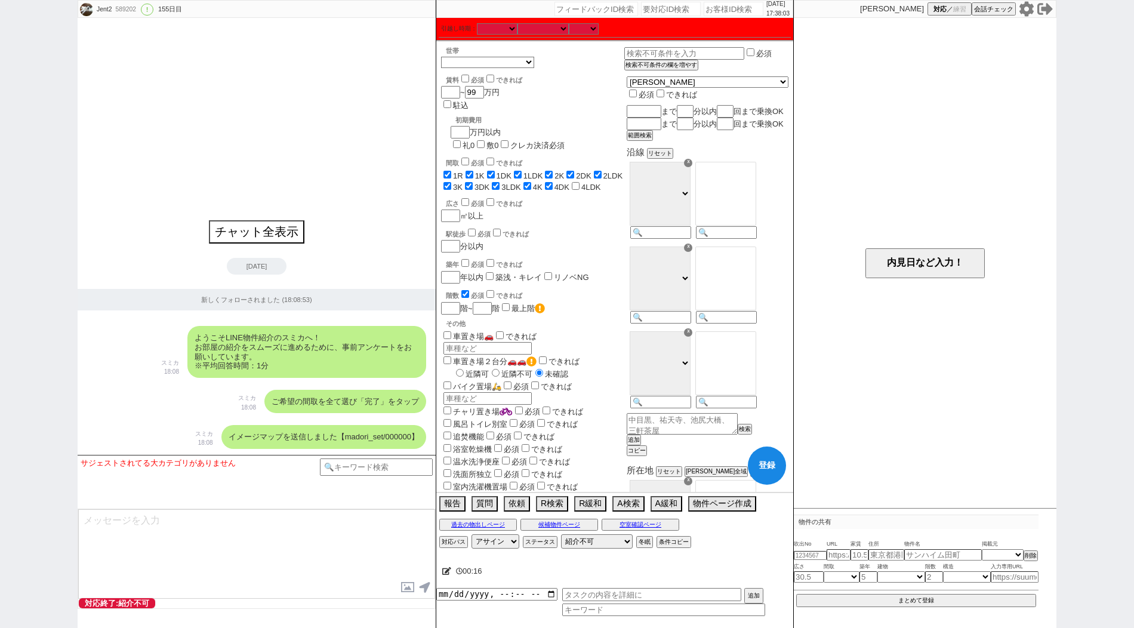
checkbox input "true"
click at [572, 182] on input "4LDK" at bounding box center [576, 186] width 8 height 8
checkbox input "true"
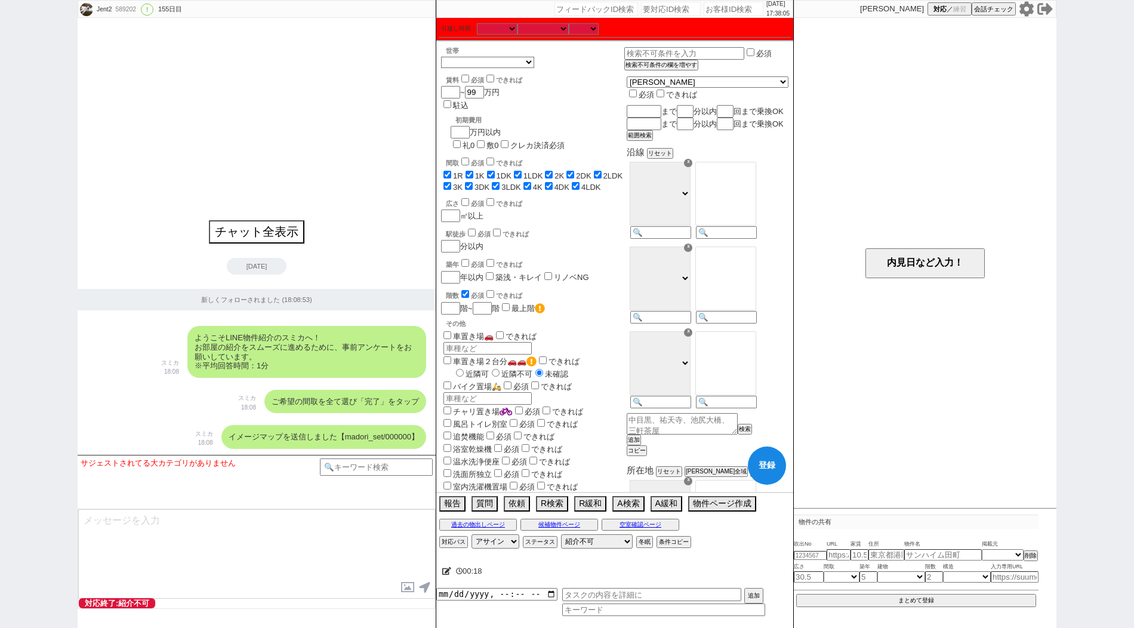
click at [464, 290] on input "checkbox" at bounding box center [465, 294] width 8 height 8
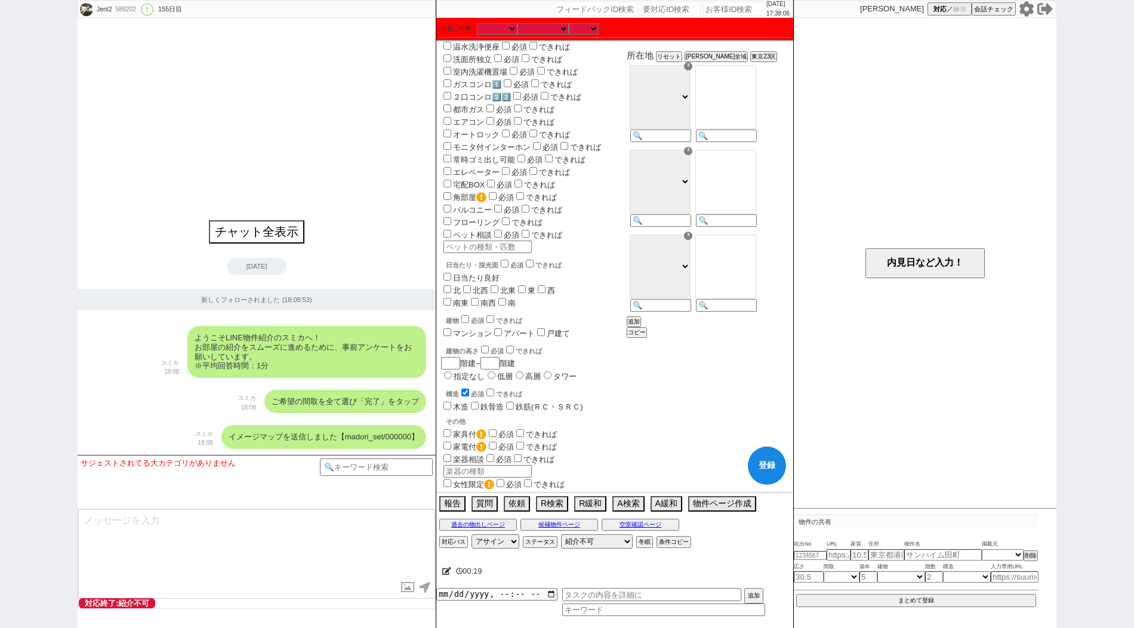
scroll to position [585, 0]
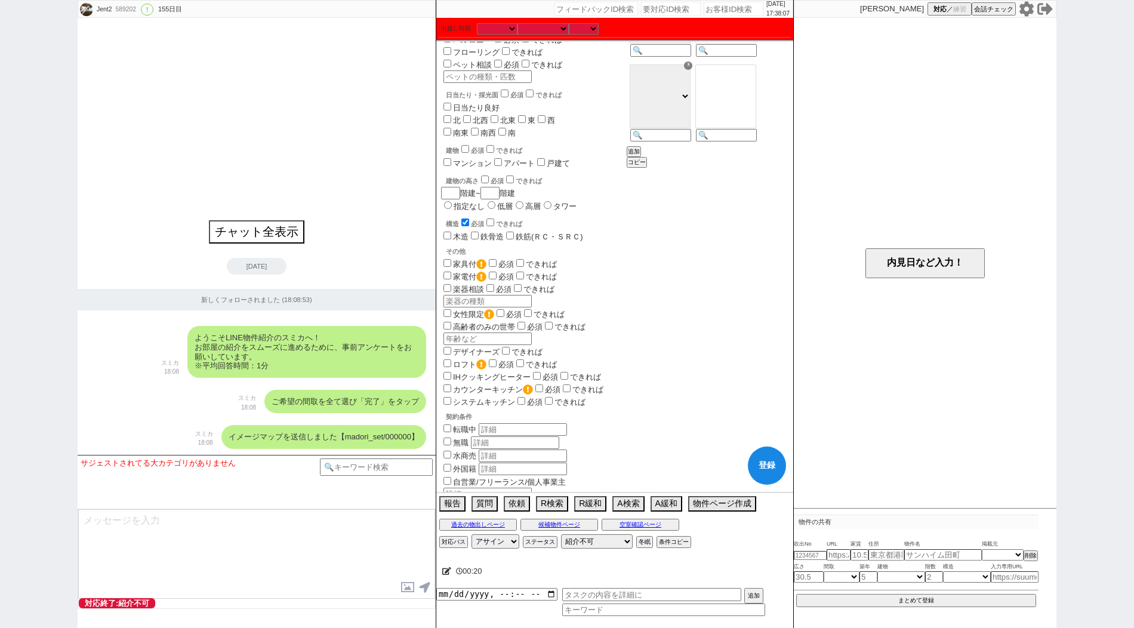
click at [469, 218] on input "checkbox" at bounding box center [465, 222] width 8 height 8
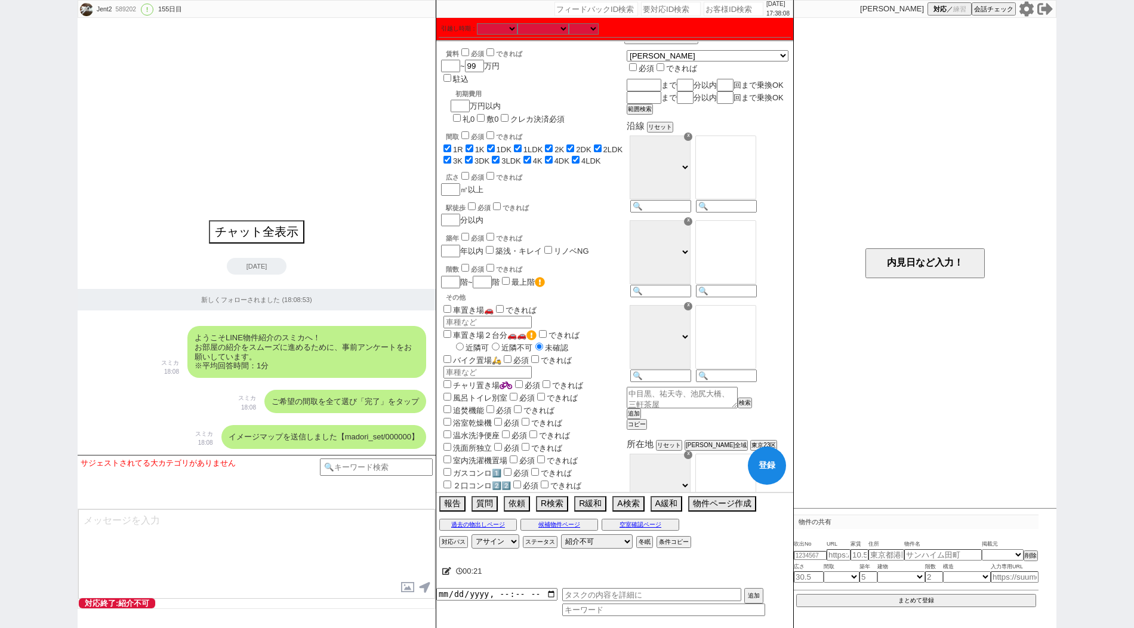
scroll to position [0, 0]
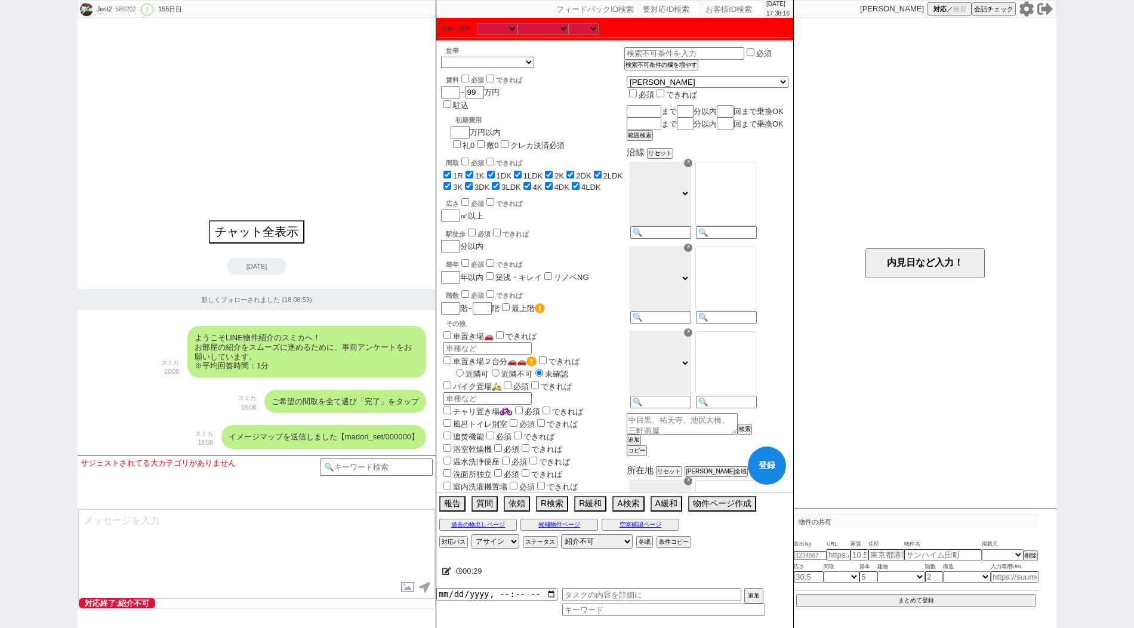
click at [742, 243] on div at bounding box center [725, 201] width 66 height 85
click at [742, 239] on input at bounding box center [725, 233] width 58 height 10
paste input "目白"
click at [738, 175] on option "高田馬場" at bounding box center [726, 169] width 60 height 11
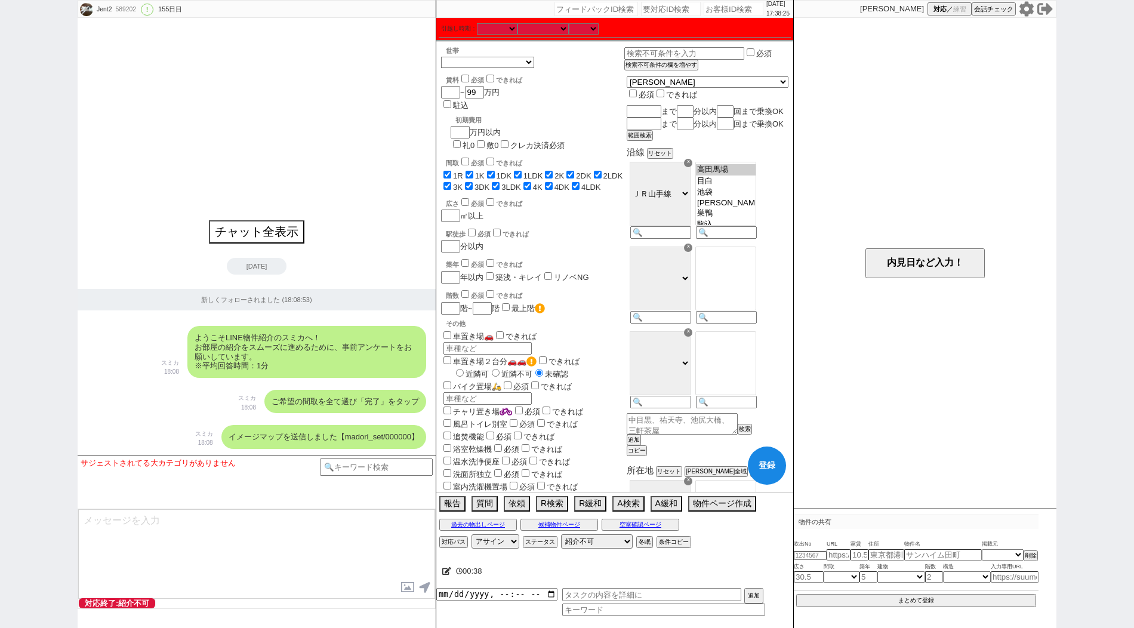
click at [742, 198] on option "池袋" at bounding box center [726, 192] width 60 height 11
click at [752, 323] on input at bounding box center [725, 318] width 58 height 10
paste input "西早稲田"
click at [728, 264] on option "雑司が谷" at bounding box center [726, 257] width 60 height 11
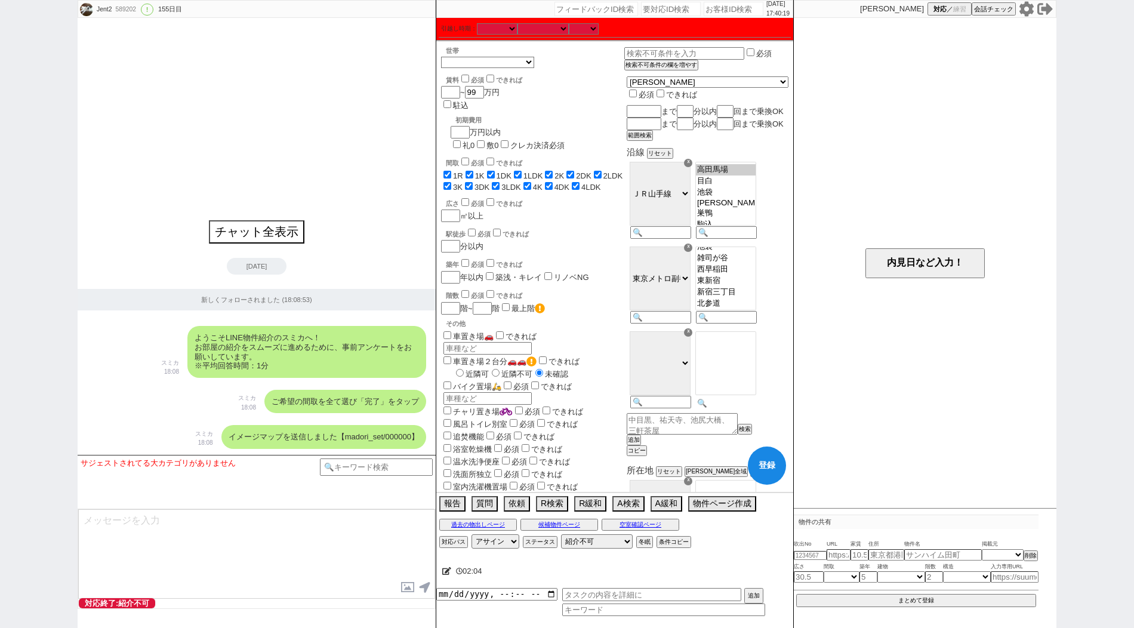
click at [754, 408] on input at bounding box center [725, 403] width 58 height 10
paste input "東池袋"
click at [762, 465] on button "登録" at bounding box center [767, 465] width 38 height 38
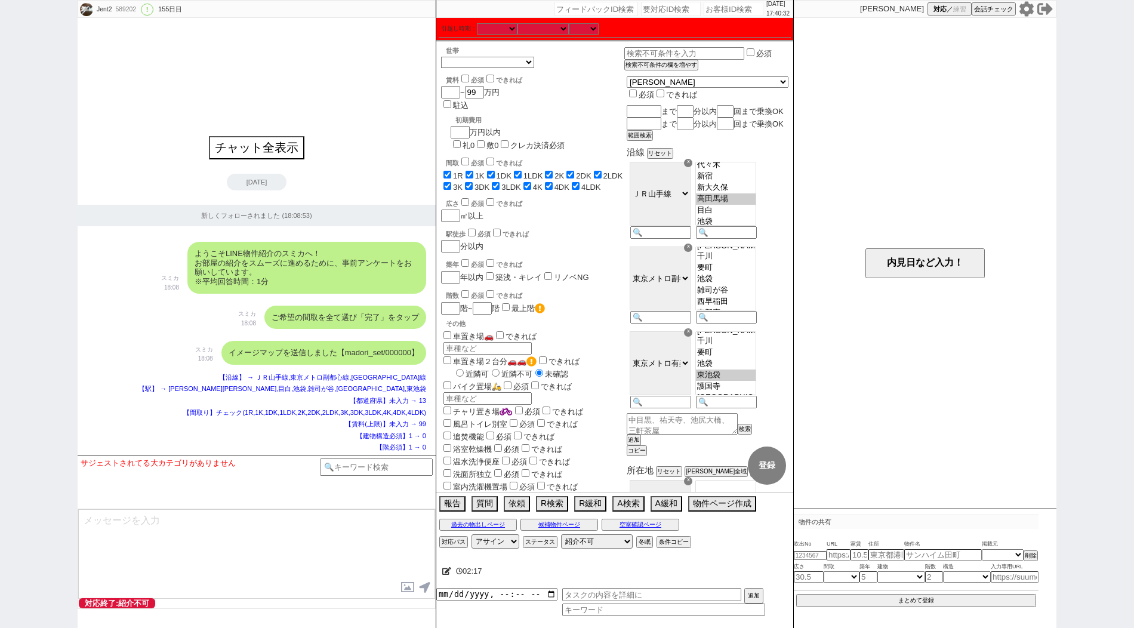
click at [446, 572] on icon at bounding box center [446, 571] width 9 height 8
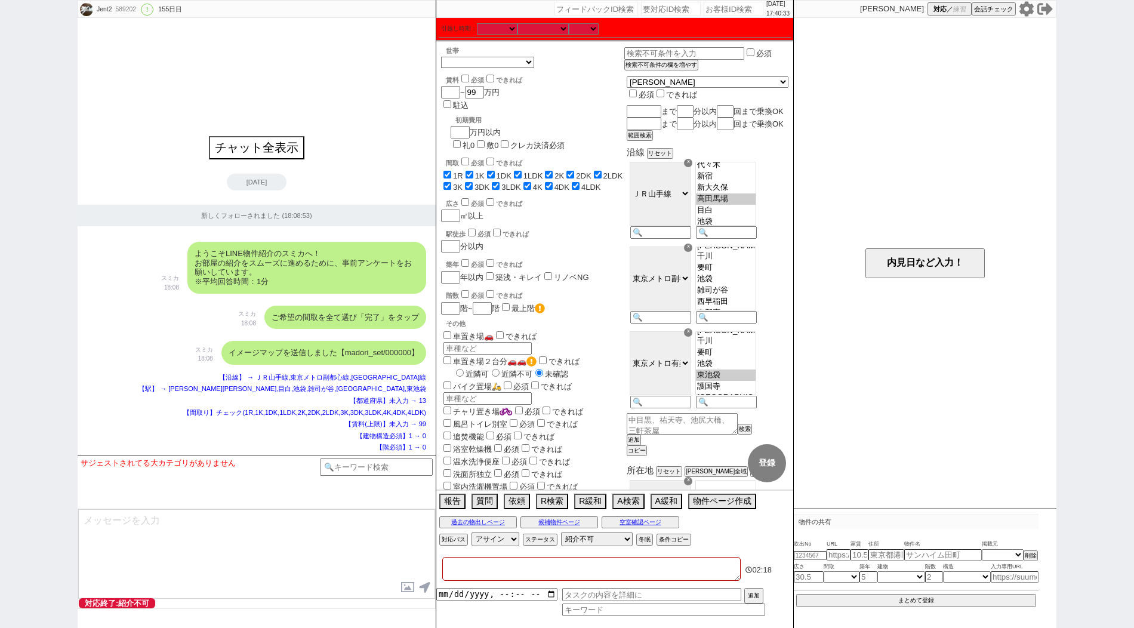
click at [473, 568] on textarea at bounding box center [591, 569] width 298 height 24
paste textarea "アエラス目白店"
click at [47, 319] on div "Jent2 589202 ! 0 155日目 冬眠中 自社客 スミカ スミカ_BPO チャット全表示 [DATE] 新しくフォローされました (18:08:5…" at bounding box center [567, 314] width 1134 height 628
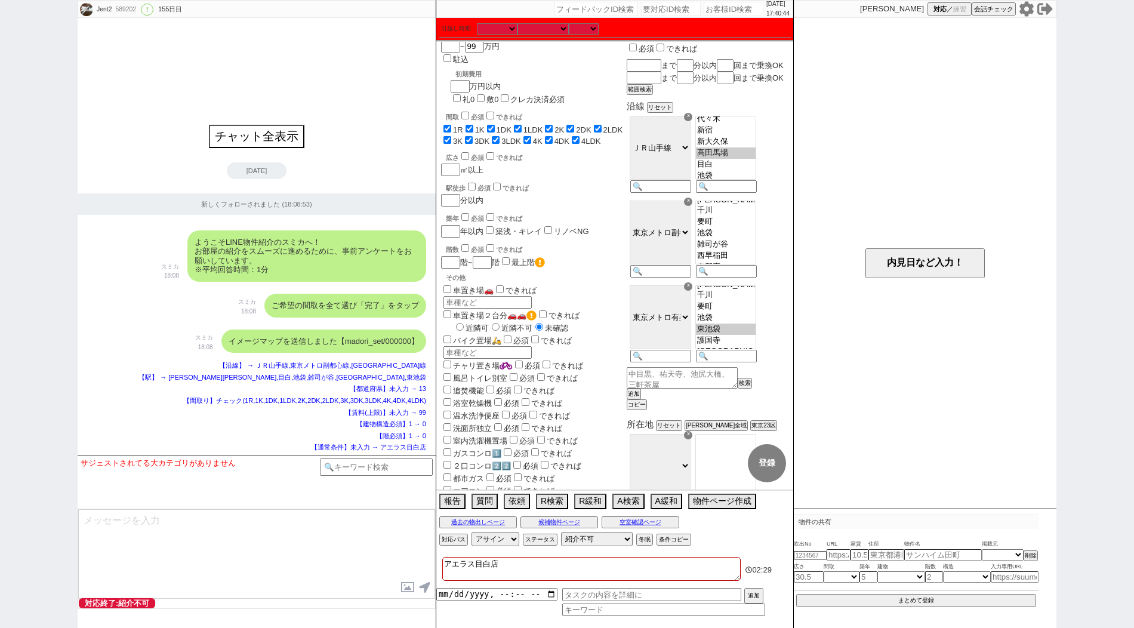
scroll to position [0, 0]
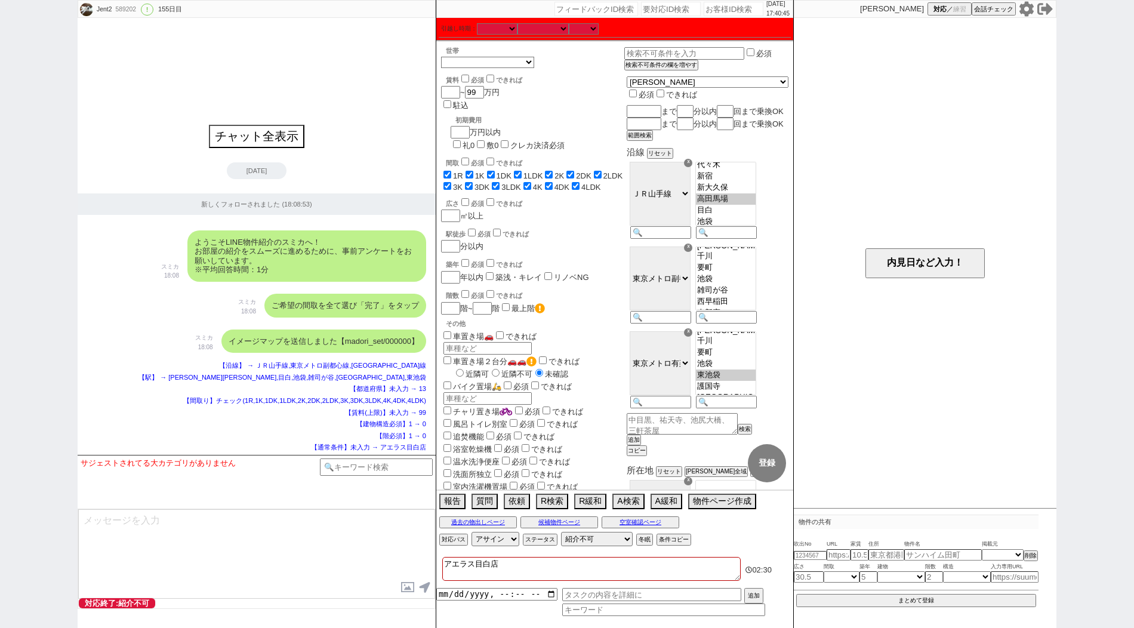
click at [48, 231] on div "Jent2 589202 ! 0 155日目 冬眠中 自社客 スミカ スミカ_BPO チャット全表示 [DATE] 新しくフォローされました (18:08:5…" at bounding box center [567, 314] width 1134 height 628
paste input "589203"
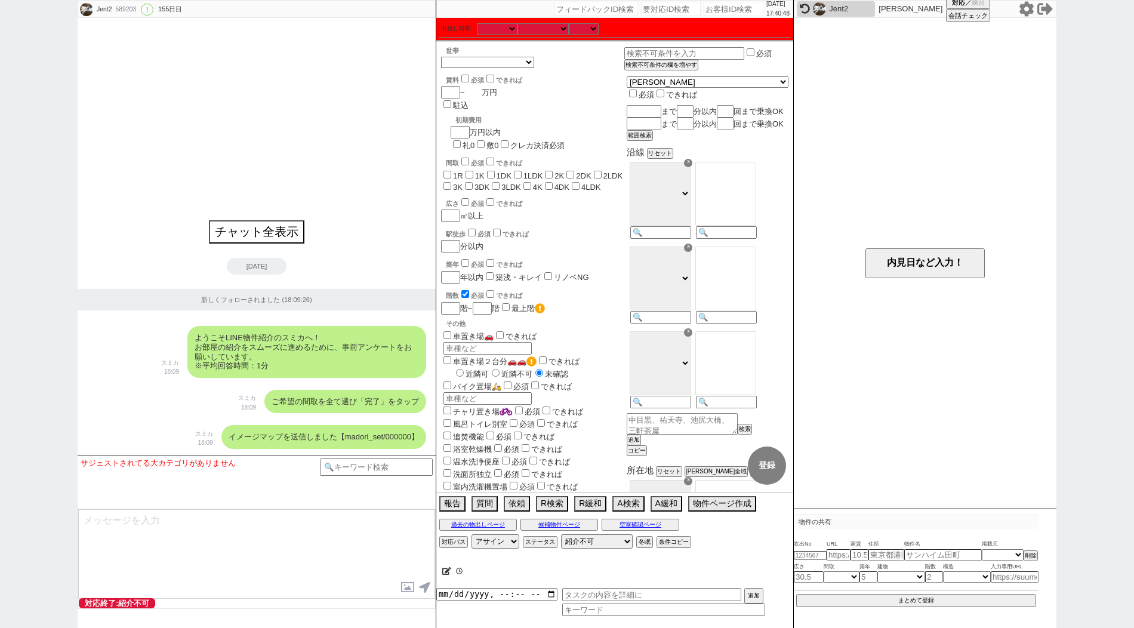
click at [470, 92] on input "number" at bounding box center [473, 92] width 17 height 10
click at [445, 171] on input "1R" at bounding box center [447, 175] width 8 height 8
click at [468, 171] on input "1K" at bounding box center [469, 175] width 8 height 8
click at [493, 171] on input "1DK" at bounding box center [491, 175] width 8 height 8
click at [519, 171] on input "1LDK" at bounding box center [518, 175] width 8 height 8
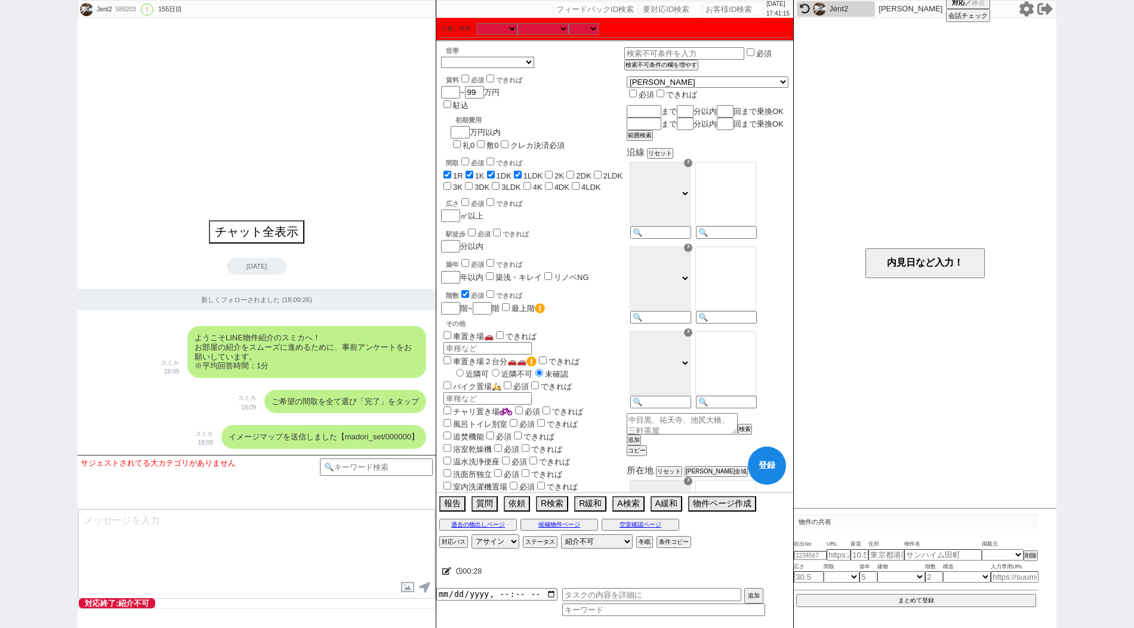
click at [551, 171] on input "2K" at bounding box center [549, 175] width 8 height 8
click at [574, 171] on input "2DK" at bounding box center [570, 175] width 8 height 8
click at [601, 171] on input "2LDK" at bounding box center [598, 175] width 8 height 8
click at [451, 182] on input "3K" at bounding box center [447, 186] width 8 height 8
click at [465, 182] on input "3DK" at bounding box center [469, 186] width 8 height 8
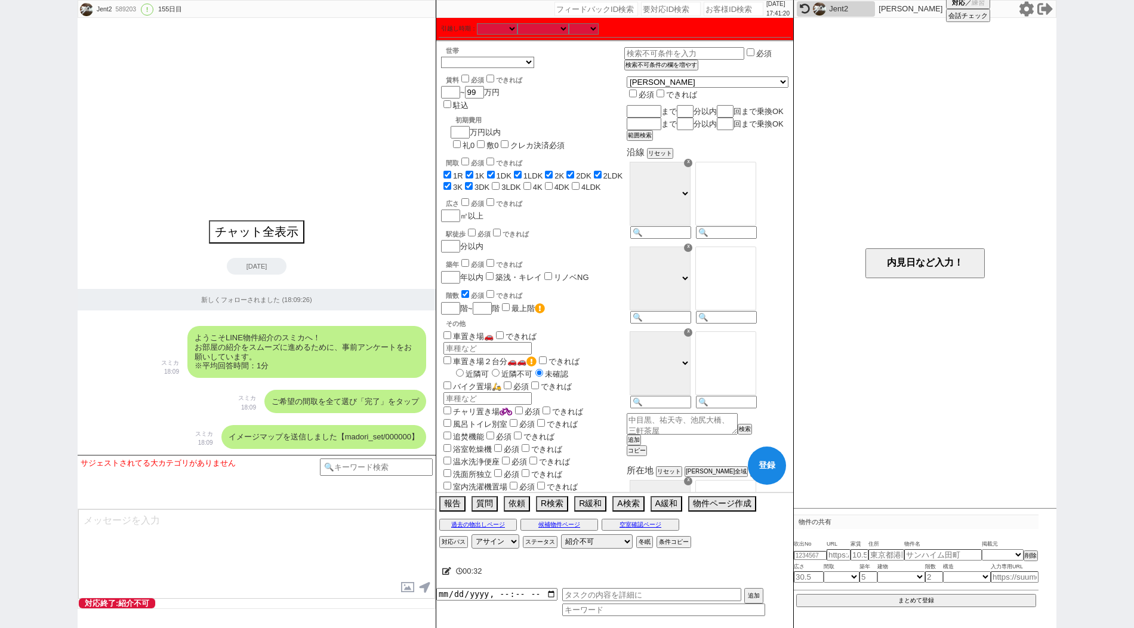
click at [492, 182] on input "3LDK" at bounding box center [496, 186] width 8 height 8
click at [523, 182] on input "4K" at bounding box center [527, 186] width 8 height 8
click at [554, 183] on label "4DK" at bounding box center [561, 187] width 15 height 9
click at [545, 182] on input "4DK" at bounding box center [549, 186] width 8 height 8
click at [581, 183] on label "4LDK" at bounding box center [591, 187] width 20 height 9
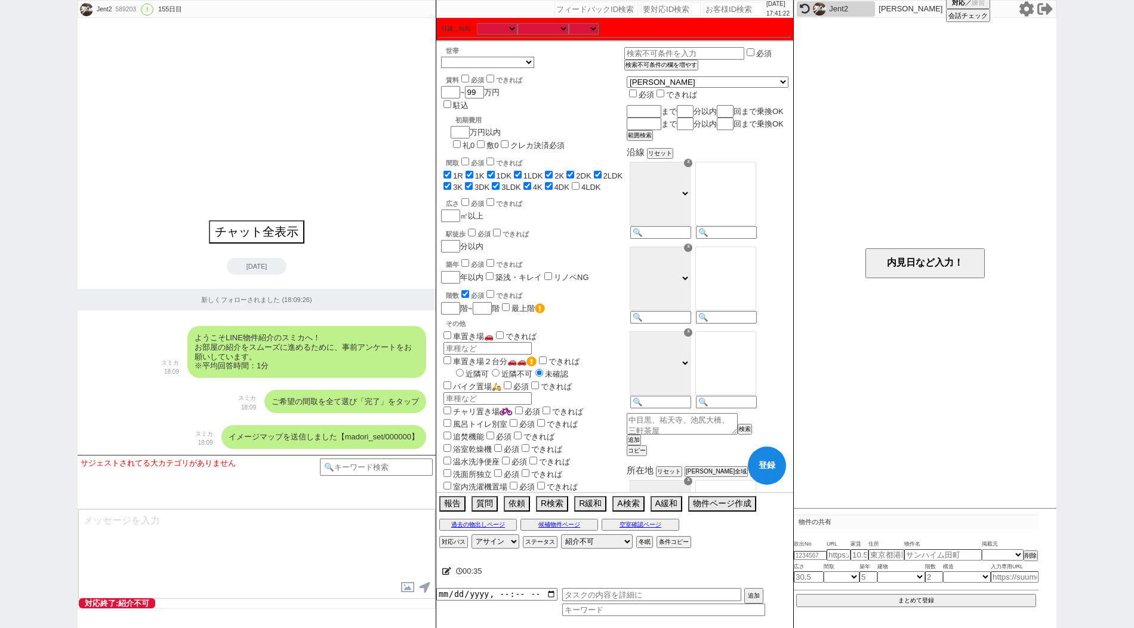
click at [576, 182] on input "4LDK" at bounding box center [576, 186] width 8 height 8
click at [442, 569] on icon at bounding box center [446, 571] width 9 height 8
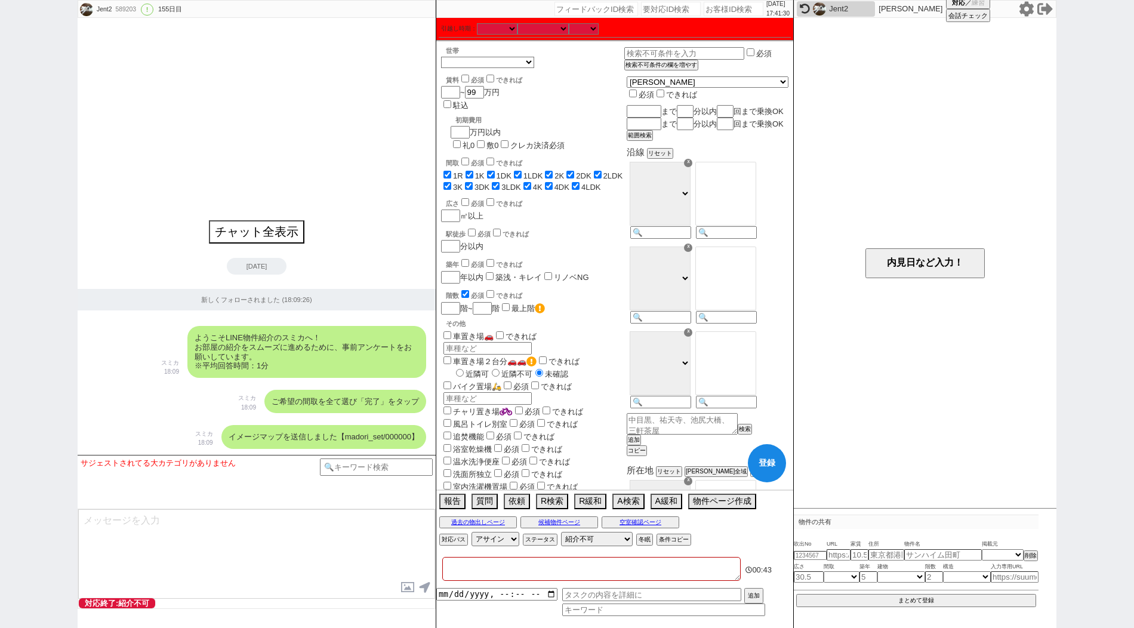
click at [471, 562] on textarea at bounding box center [591, 569] width 298 height 24
paste textarea "アエラス[PERSON_NAME]店"
click at [68, 215] on div "Jent2 589203 ! 0 155日目 冬眠中 自社客 スミカ スミカ_BPO チャット全表示 [DATE] 新しくフォローされました (18:09:2…" at bounding box center [567, 314] width 1134 height 628
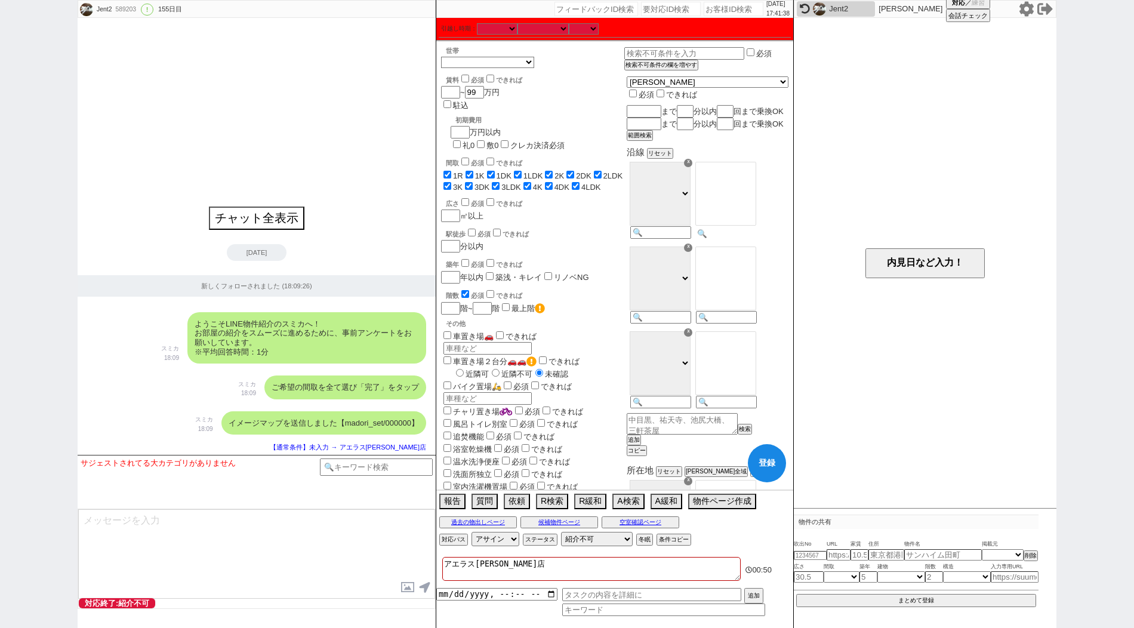
click at [739, 239] on input at bounding box center [725, 233] width 58 height 10
paste input "川越"
click at [690, 221] on select "ＪＲ総武・中央緩行線 [GEOGRAPHIC_DATA] 小田急[PERSON_NAME][GEOGRAPHIC_DATA] ＪＲ京浜東北・[PERSON_N…" at bounding box center [659, 194] width 61 height 64
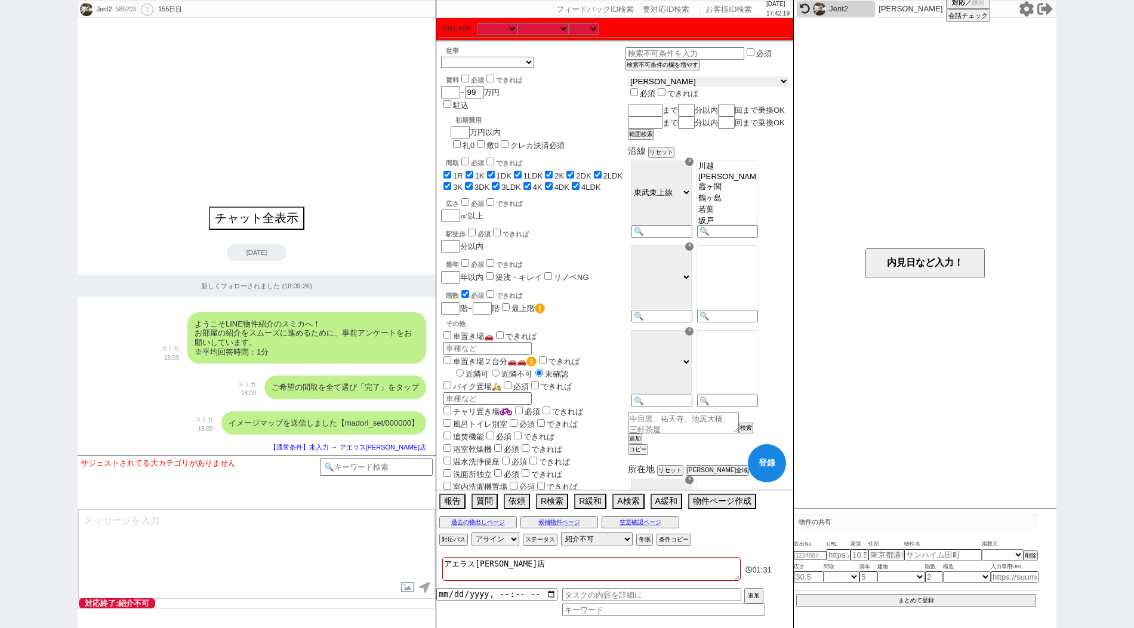
click at [680, 84] on select "[PERSON_NAME] [GEOGRAPHIC_DATA] [GEOGRAPHIC_DATA] [PERSON_NAME][GEOGRAPHIC_DATA…" at bounding box center [708, 81] width 160 height 10
click at [657, 78] on select "[PERSON_NAME] [GEOGRAPHIC_DATA] [GEOGRAPHIC_DATA] [PERSON_NAME][GEOGRAPHIC_DATA…" at bounding box center [708, 81] width 160 height 10
click at [690, 222] on select "ＪＲ京浜東北・[PERSON_NAME][GEOGRAPHIC_DATA] 東京メトロ[GEOGRAPHIC_DATA] [GEOGRAPHIC_DATA] …" at bounding box center [659, 194] width 61 height 64
click at [740, 239] on input at bounding box center [725, 233] width 58 height 10
paste input "川越"
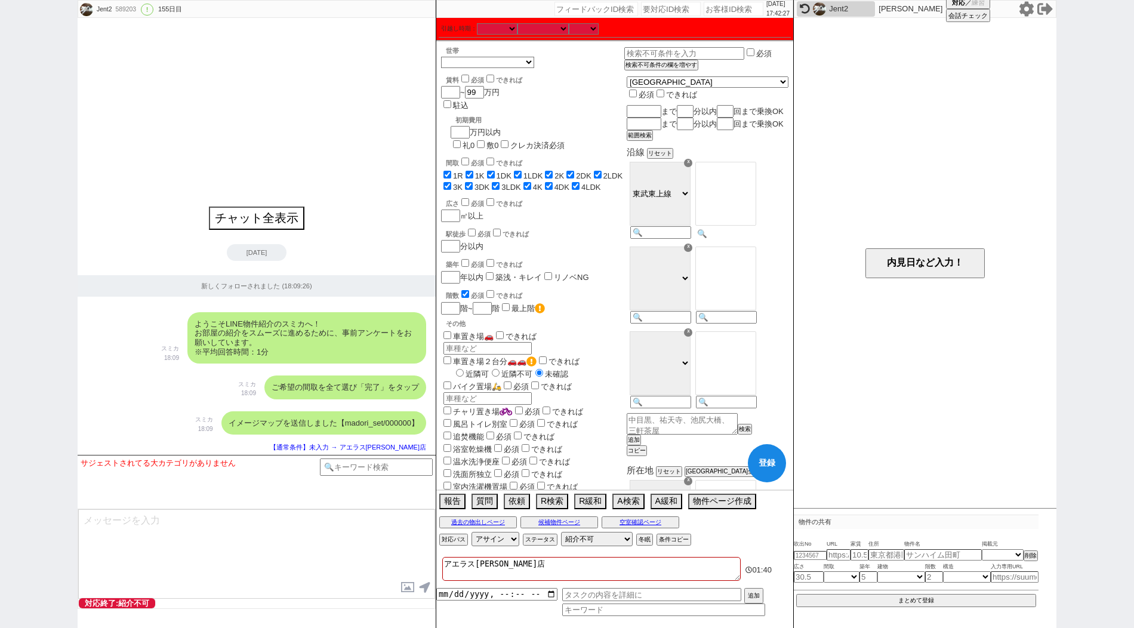
scroll to position [200, 0]
click at [675, 199] on select "ＪＲ京浜東北・[PERSON_NAME][GEOGRAPHIC_DATA] 東京メトロ[GEOGRAPHIC_DATA] [GEOGRAPHIC_DATA] …" at bounding box center [659, 194] width 61 height 64
click at [660, 177] on select "ＪＲ京浜東北・[PERSON_NAME][GEOGRAPHIC_DATA] 東京メトロ[GEOGRAPHIC_DATA] [GEOGRAPHIC_DATA] …" at bounding box center [659, 194] width 61 height 64
click at [755, 195] on option "西川越" at bounding box center [726, 189] width 60 height 11
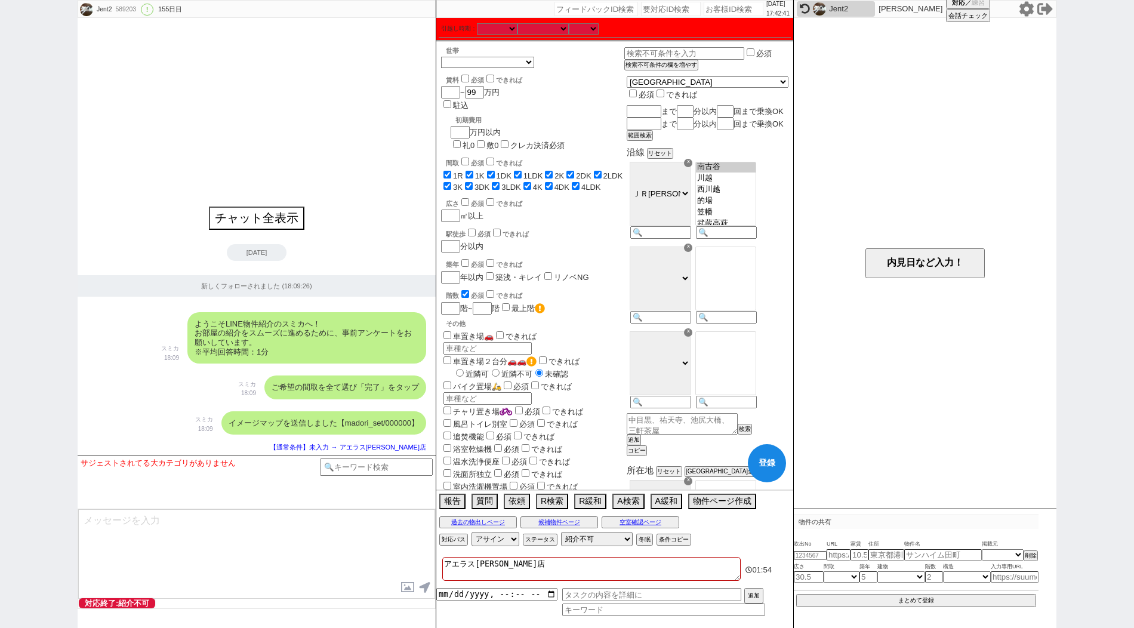
click at [748, 172] on option "南古谷" at bounding box center [726, 166] width 60 height 11
click at [737, 191] on option "的場" at bounding box center [726, 185] width 60 height 11
click at [755, 202] on option "笠幡" at bounding box center [726, 196] width 60 height 11
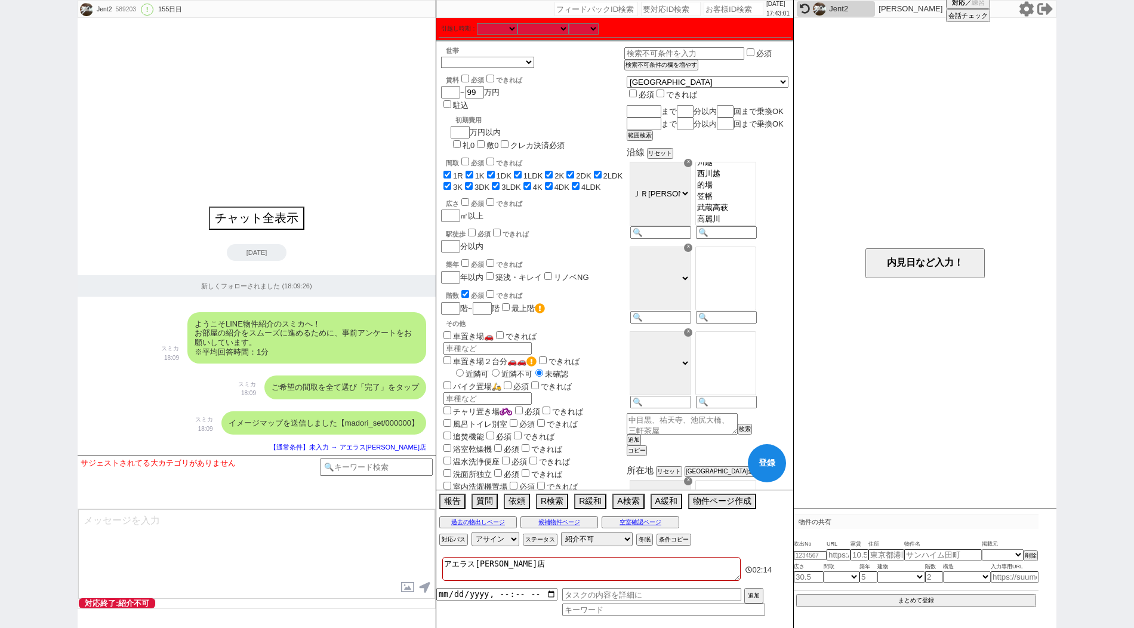
click at [738, 225] on option "高麗川" at bounding box center [726, 219] width 60 height 11
click at [754, 323] on input at bounding box center [725, 318] width 58 height 10
paste input "[PERSON_NAME][GEOGRAPHIC_DATA]"
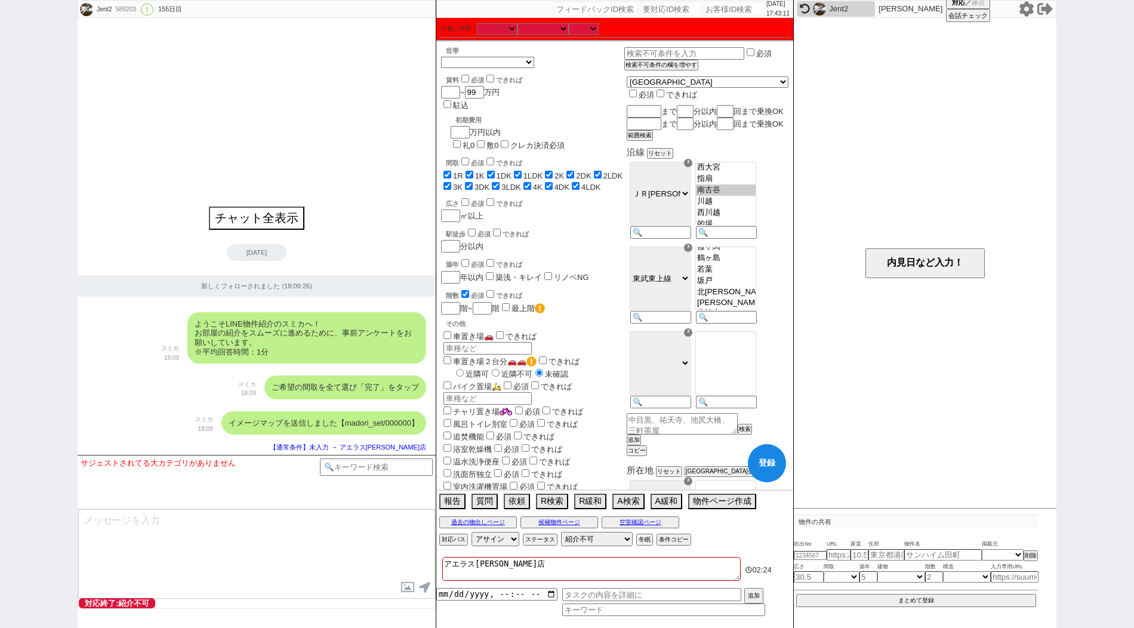
click at [755, 264] on option "鶴ヶ島" at bounding box center [726, 257] width 60 height 11
click at [733, 241] on option "川越" at bounding box center [726, 235] width 60 height 11
click at [739, 265] on option "上福岡" at bounding box center [726, 259] width 60 height 11
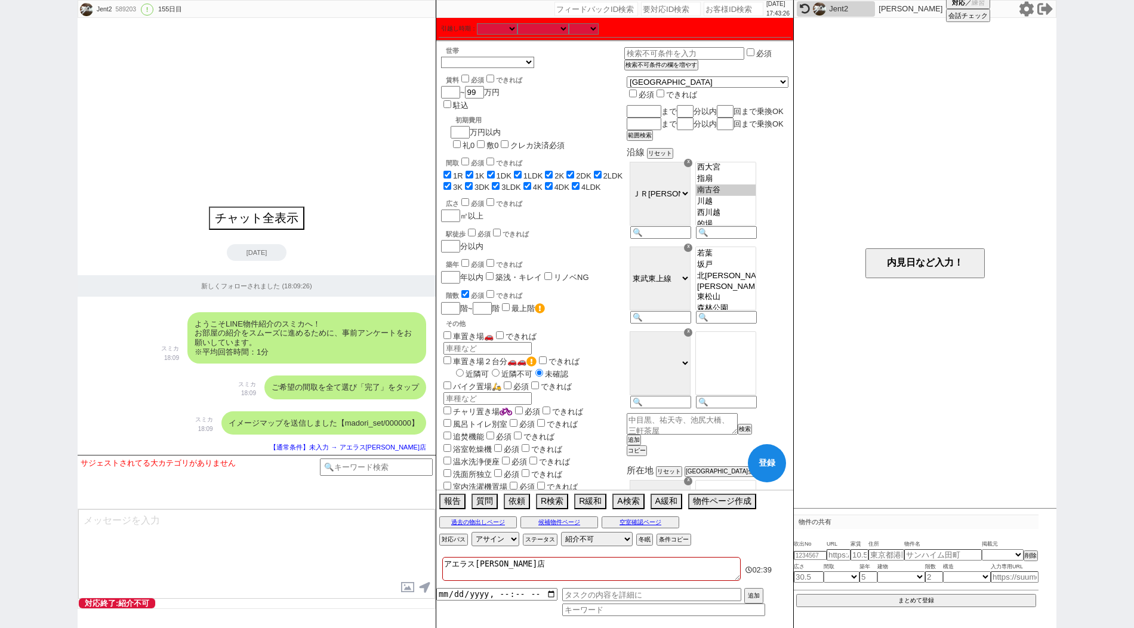
click at [739, 248] on option "鶴ヶ島" at bounding box center [726, 241] width 60 height 11
click at [747, 270] on option "坂戸" at bounding box center [726, 264] width 60 height 11
click at [741, 260] on option "ふじみ野" at bounding box center [726, 253] width 60 height 11
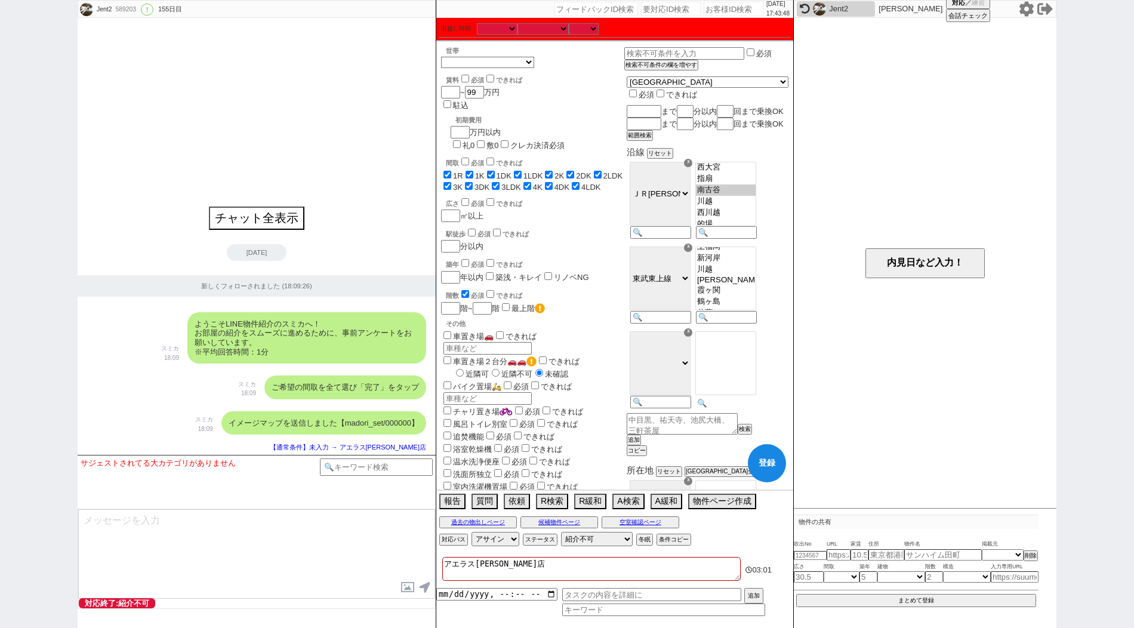
click at [745, 408] on input at bounding box center [725, 403] width 58 height 10
paste input "本川越"
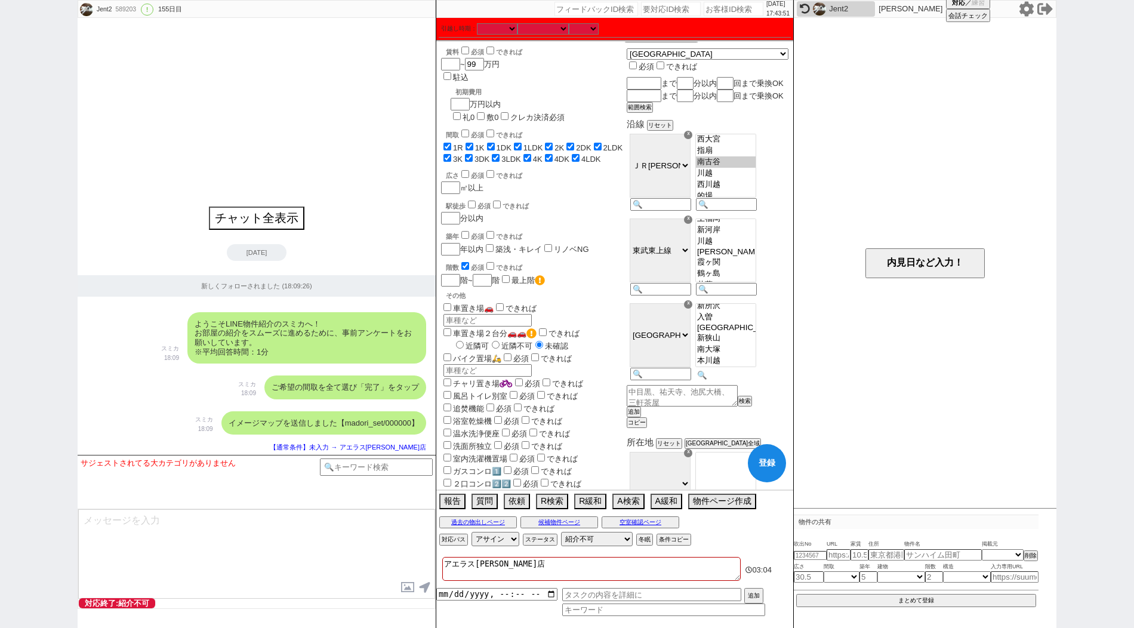
scroll to position [30, 0]
click at [749, 353] on option "南大塚" at bounding box center [726, 347] width 60 height 11
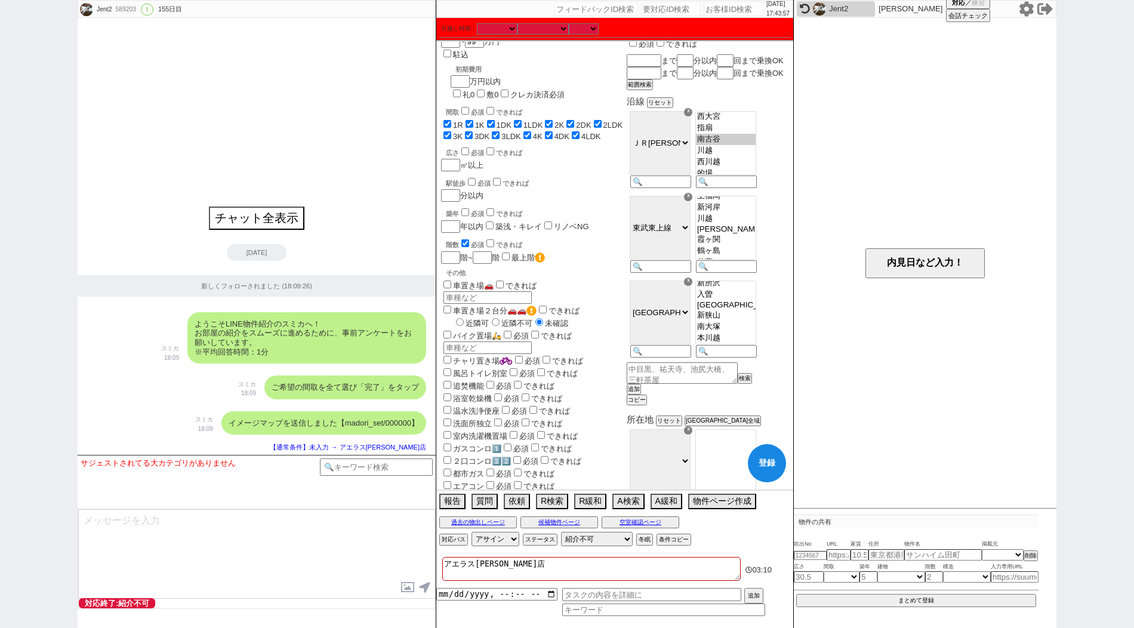
click at [466, 239] on input "checkbox" at bounding box center [465, 243] width 8 height 8
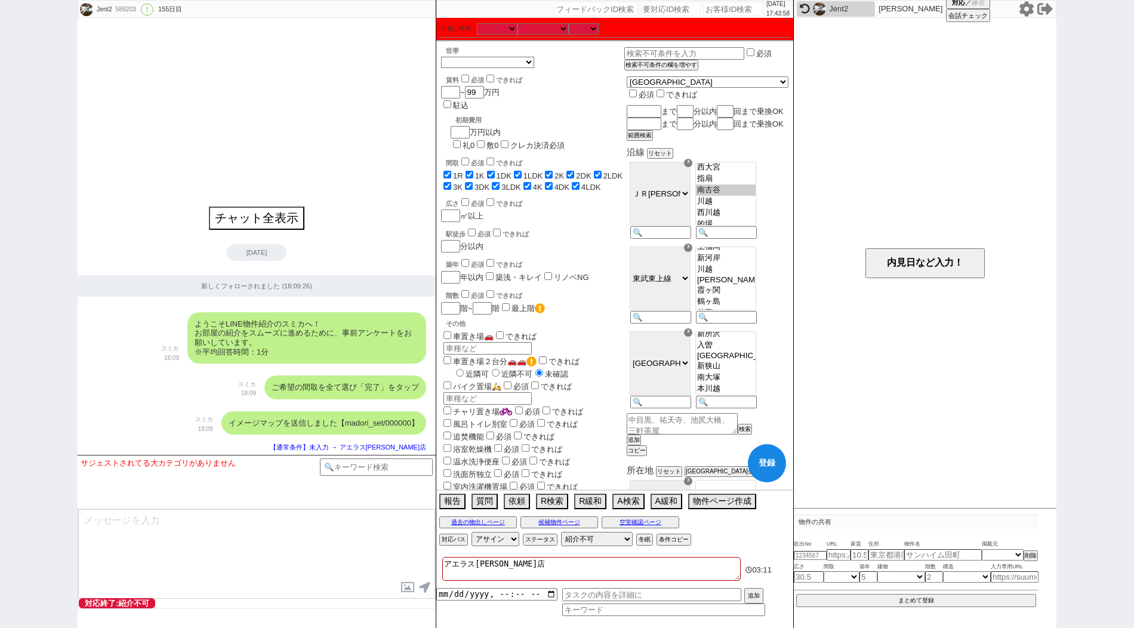
scroll to position [586, 0]
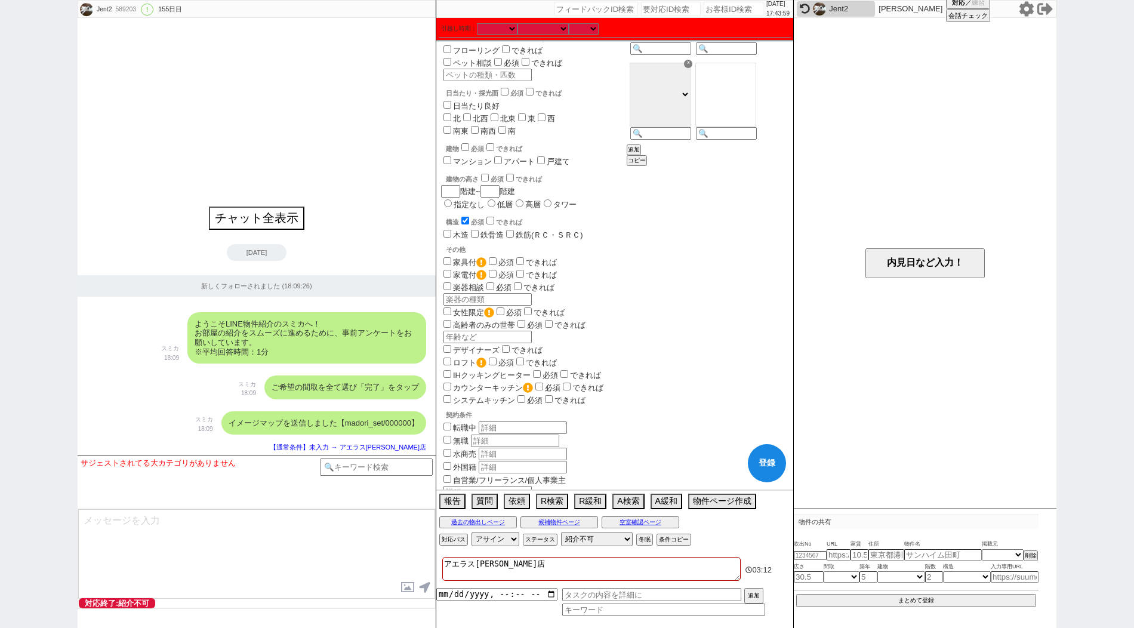
click at [468, 217] on input "checkbox" at bounding box center [465, 221] width 8 height 8
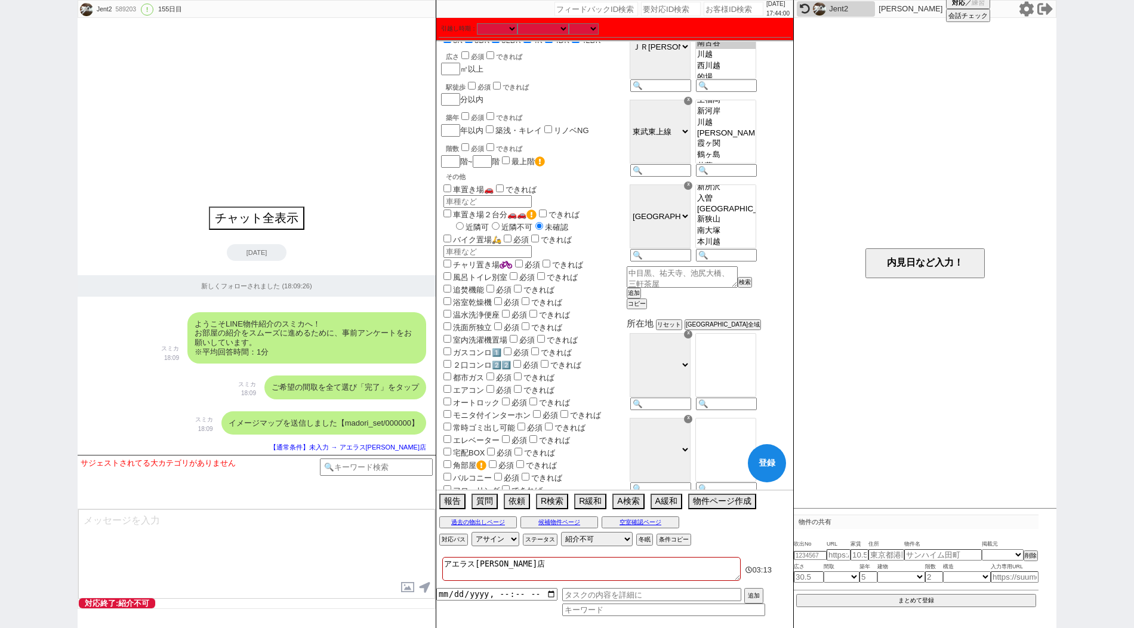
scroll to position [0, 0]
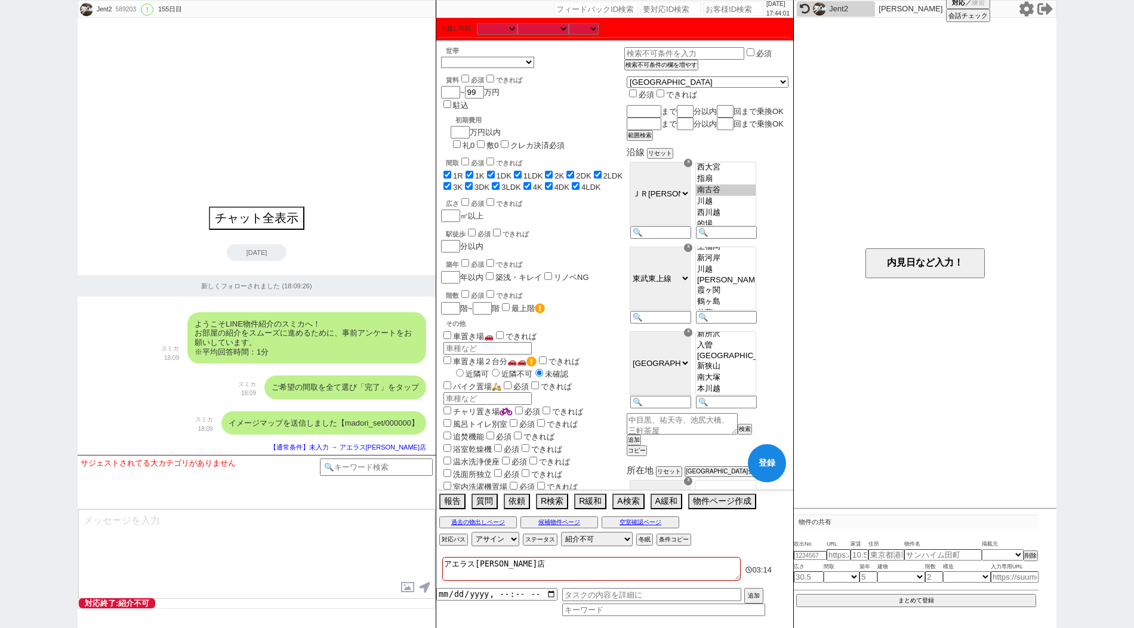
click at [774, 458] on button "登録" at bounding box center [767, 463] width 38 height 38
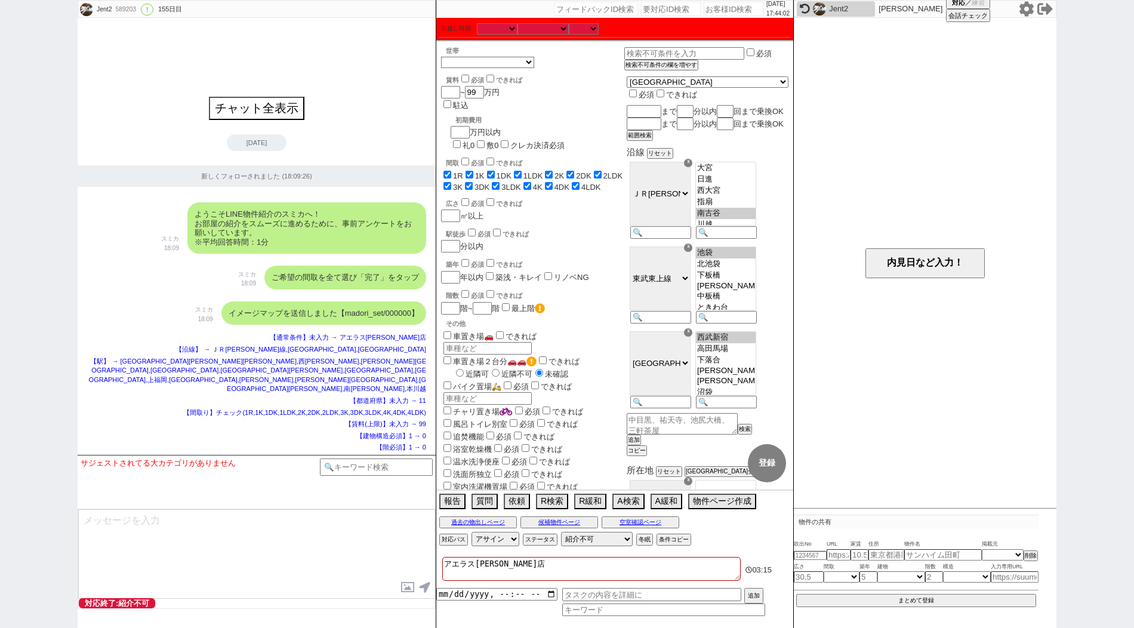
scroll to position [162, 0]
click at [1039, 11] on icon at bounding box center [1045, 9] width 16 height 12
